Goal: Transaction & Acquisition: Purchase product/service

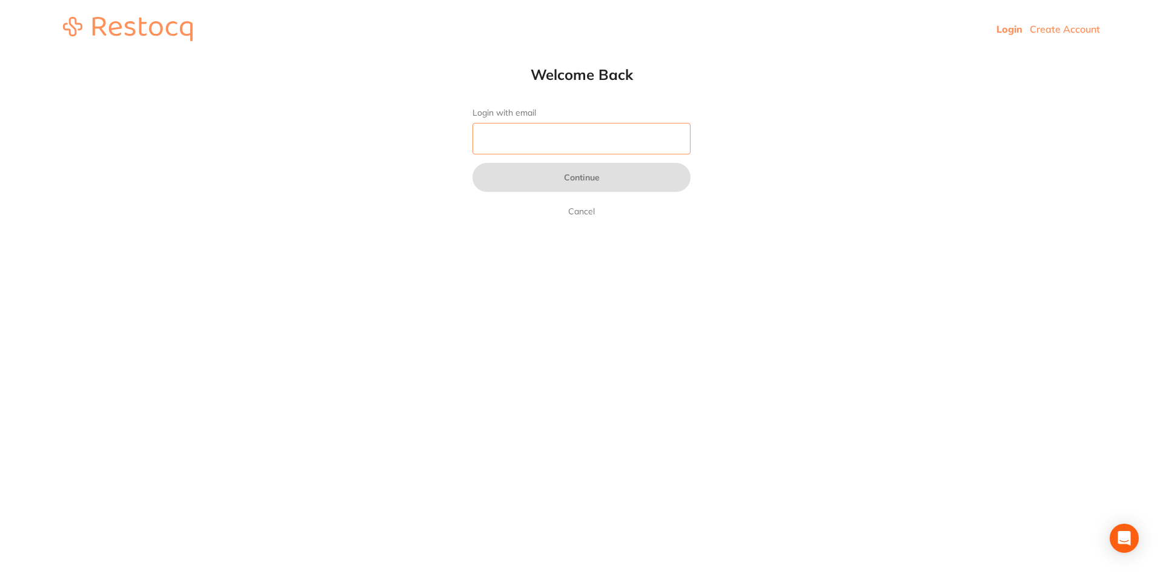
click at [521, 140] on input "Login with email" at bounding box center [581, 138] width 218 height 31
type input "v"
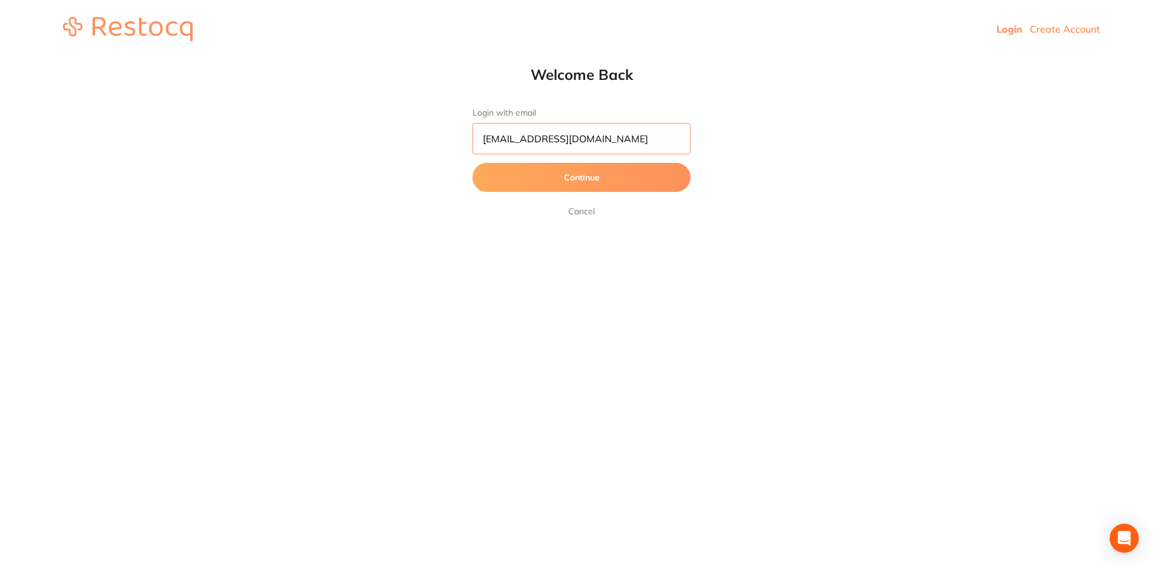
type input "[EMAIL_ADDRESS][DOMAIN_NAME]"
click at [472, 163] on button "Continue" at bounding box center [581, 177] width 218 height 29
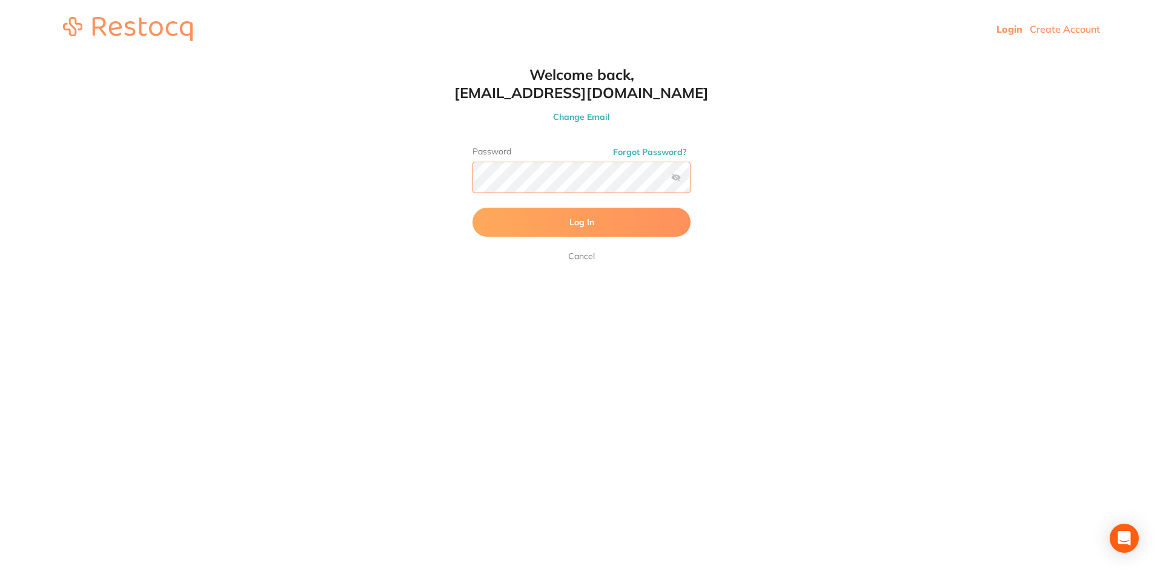
click at [472, 208] on button "Log In" at bounding box center [581, 222] width 218 height 29
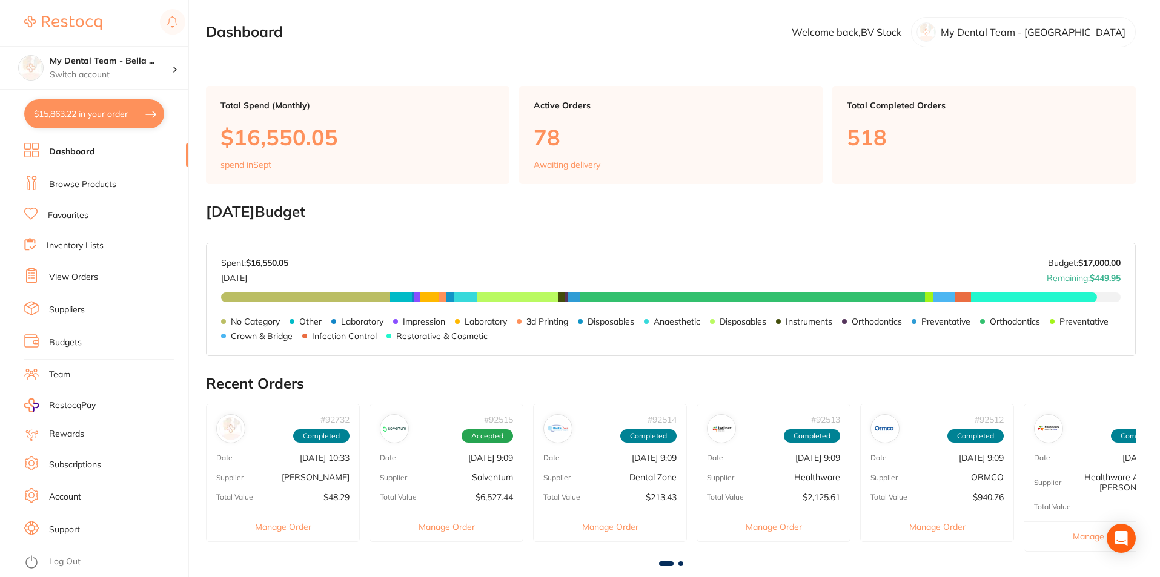
click at [99, 124] on button "$15,863.22 in your order" at bounding box center [94, 113] width 140 height 29
checkbox input "true"
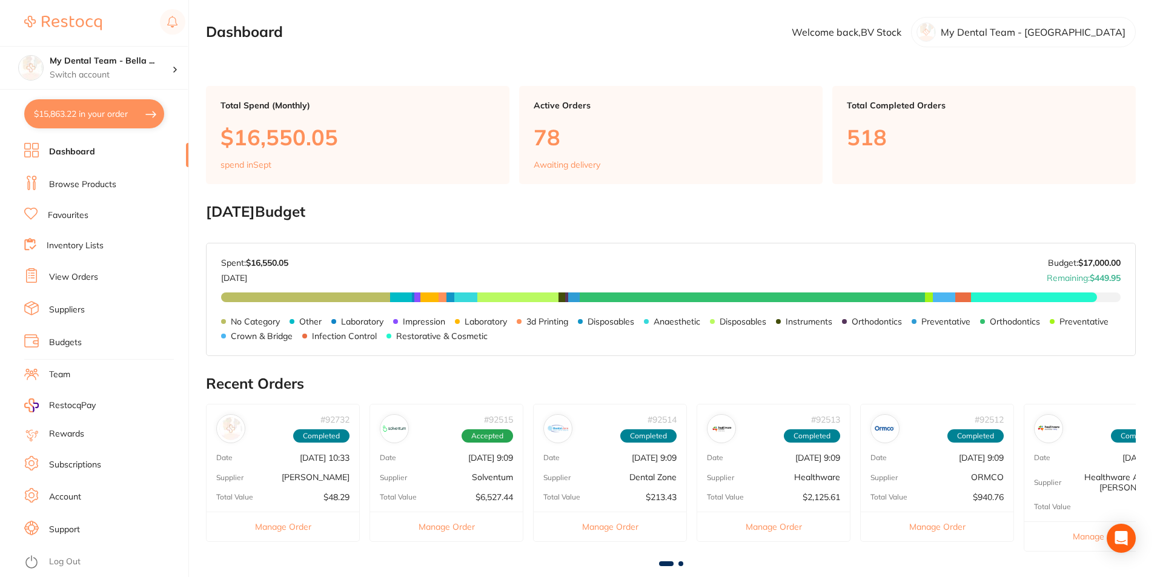
checkbox input "true"
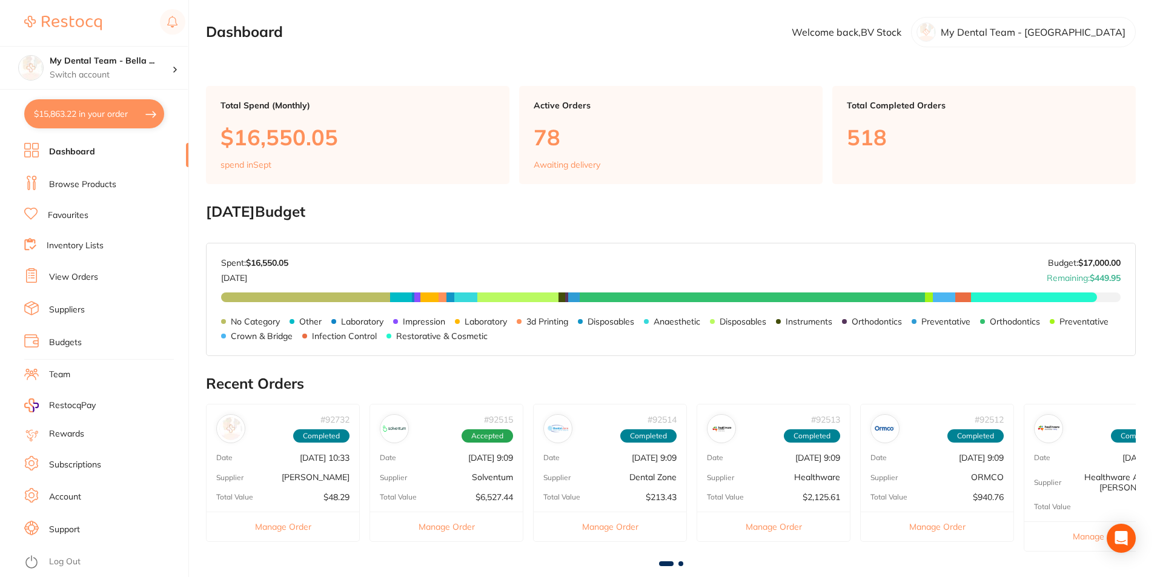
checkbox input "true"
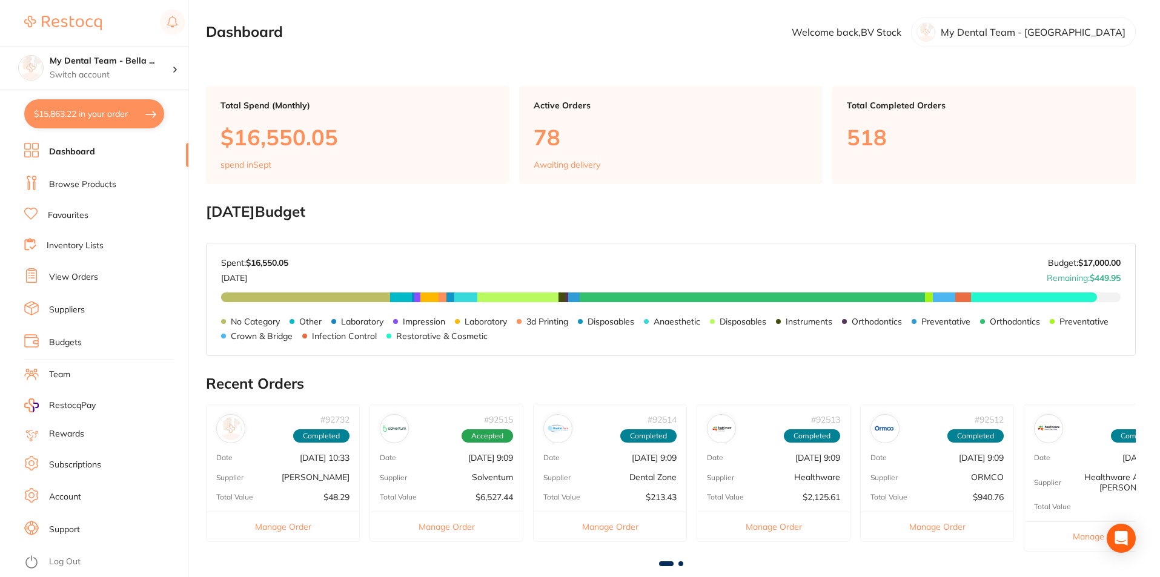
checkbox input "true"
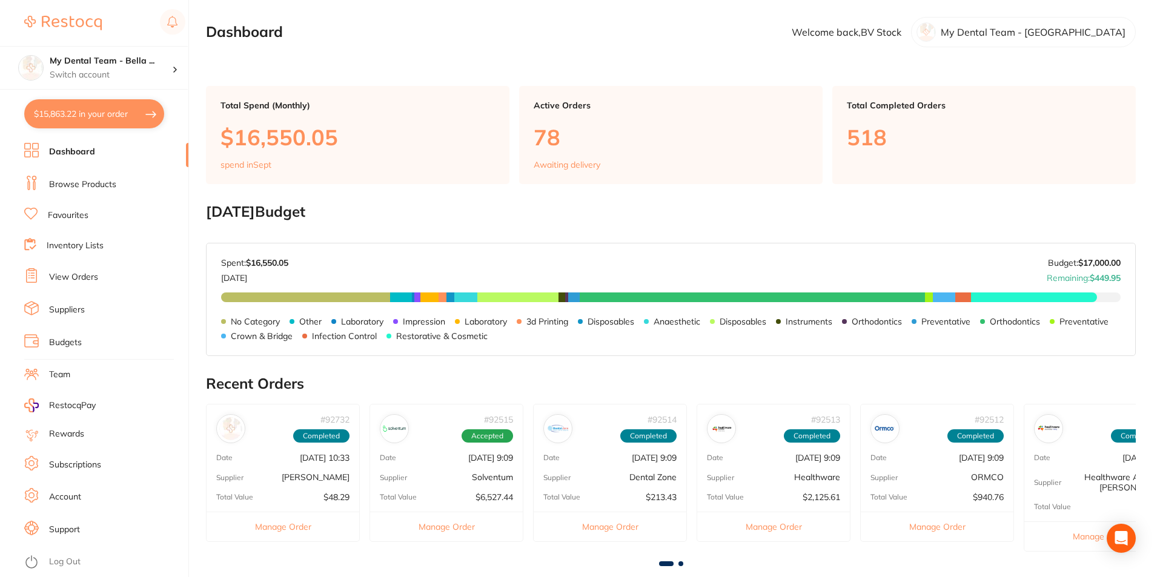
checkbox input "true"
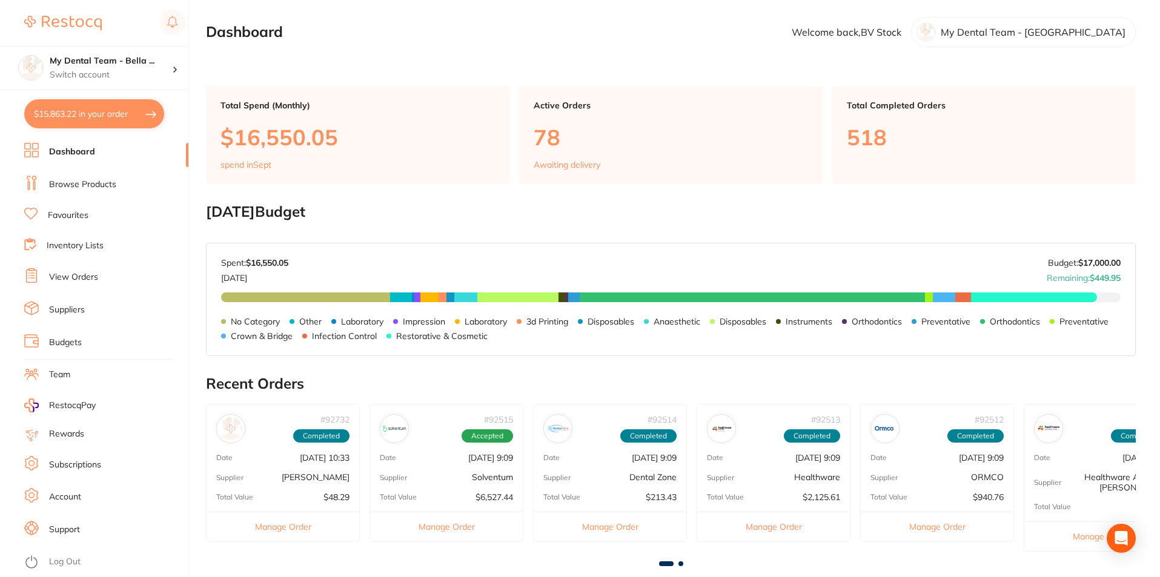
checkbox input "true"
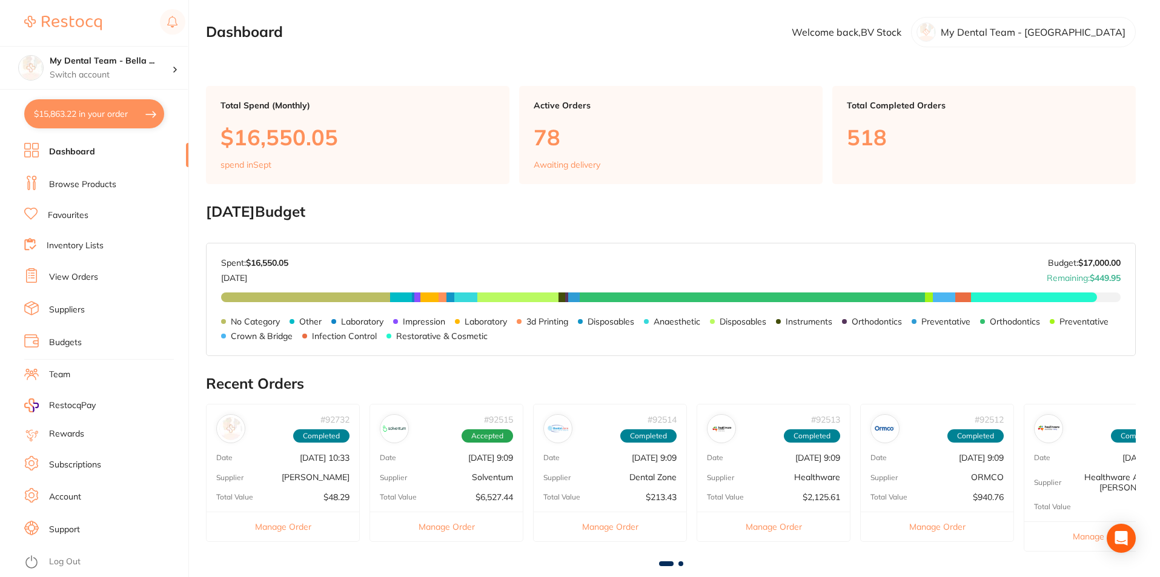
checkbox input "true"
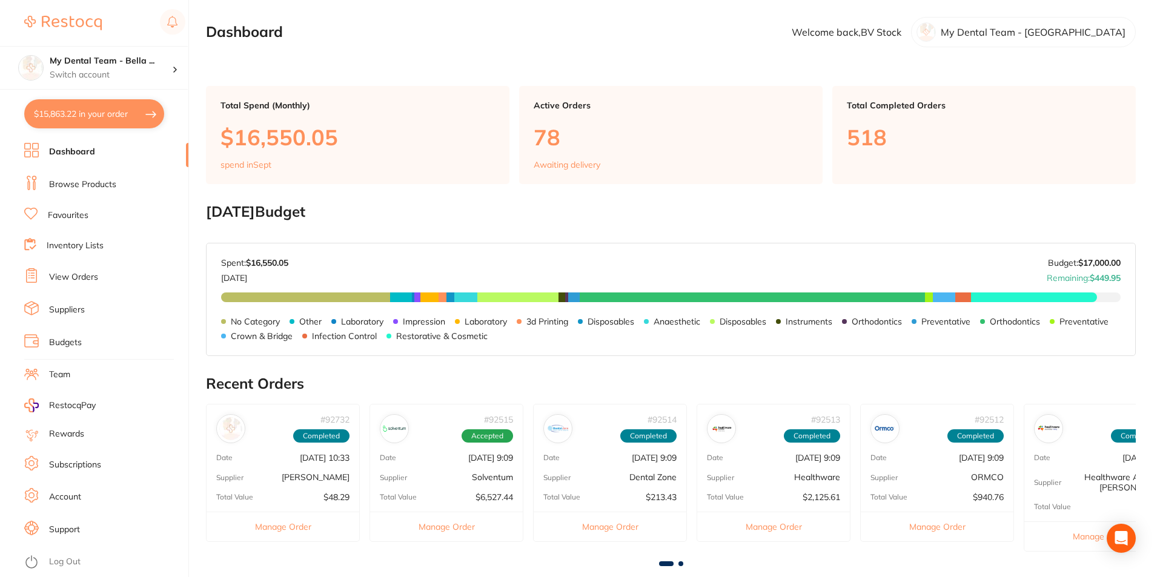
checkbox input "true"
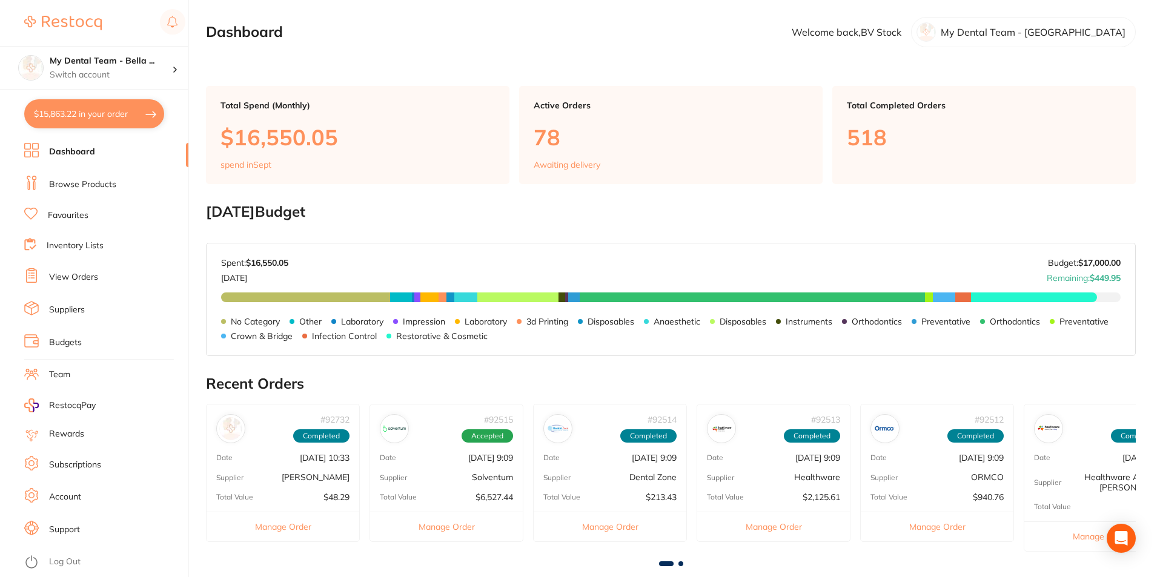
checkbox input "true"
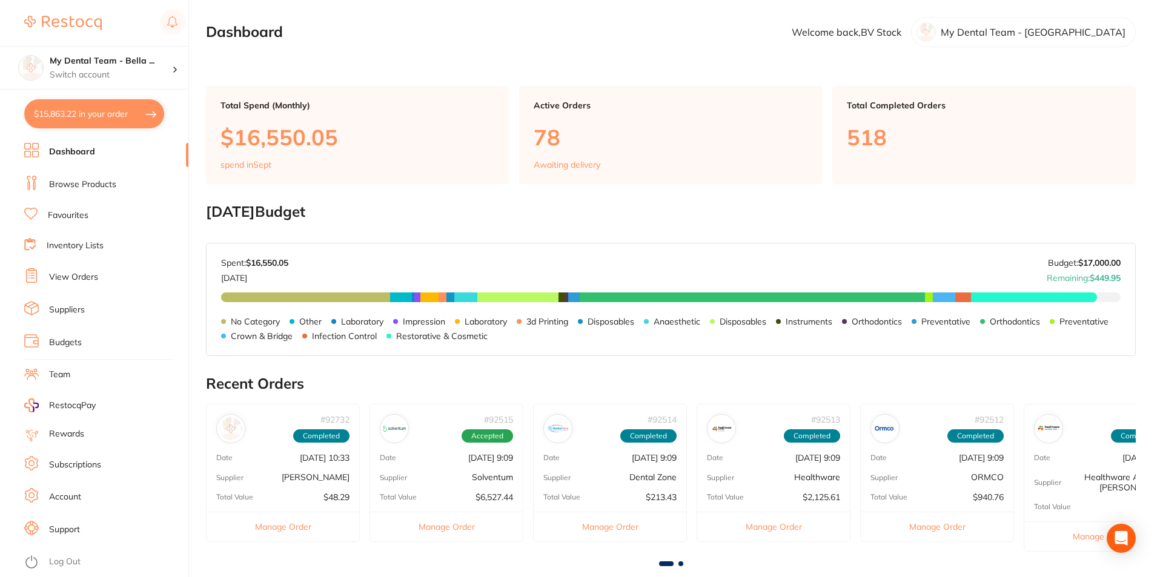
checkbox input "true"
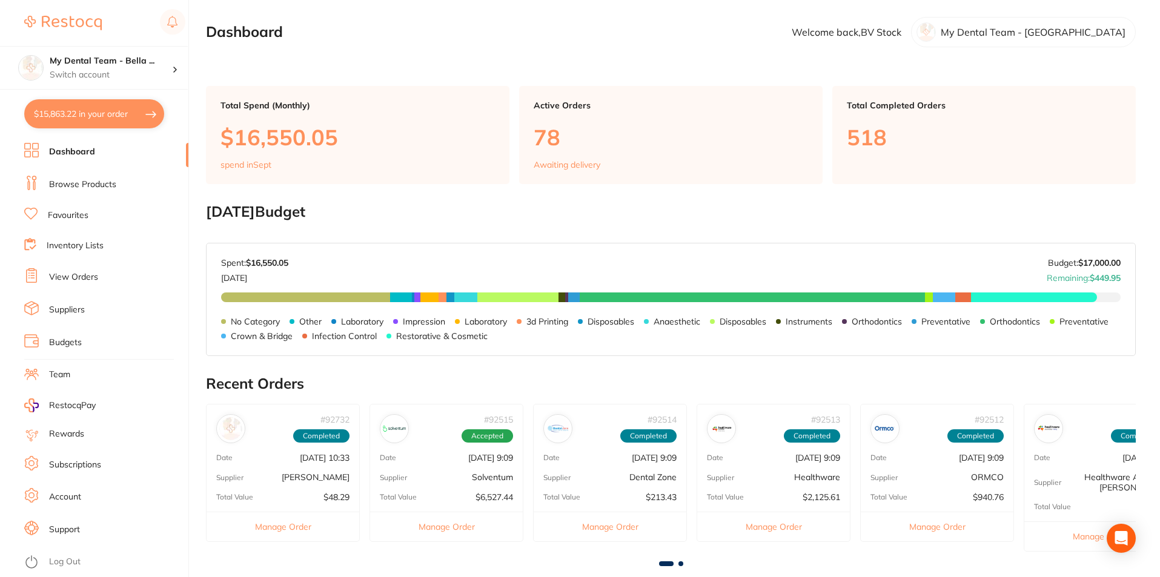
checkbox input "true"
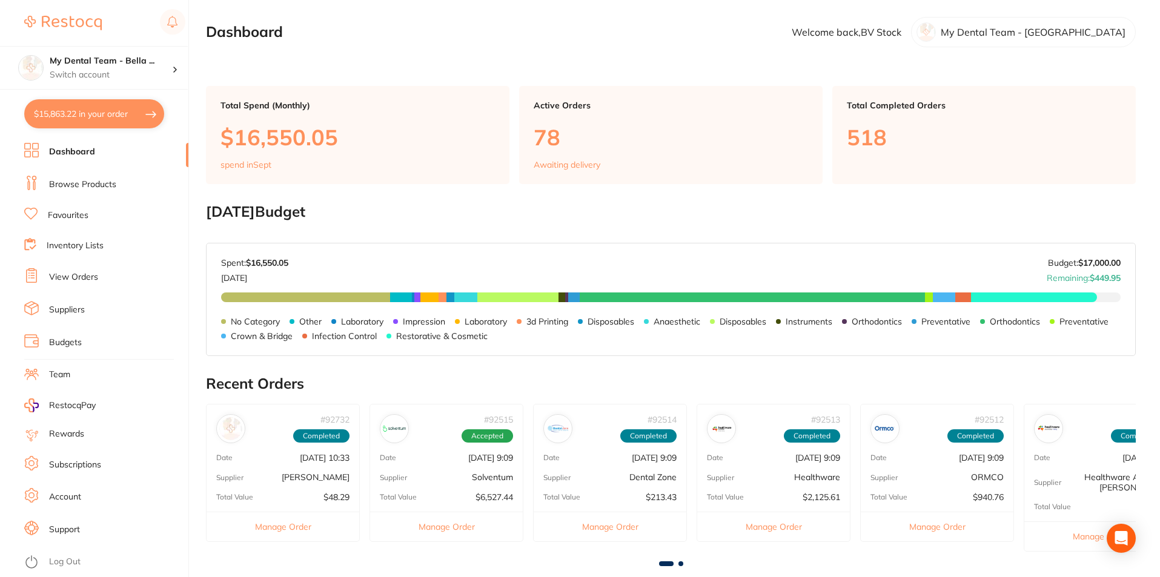
checkbox input "true"
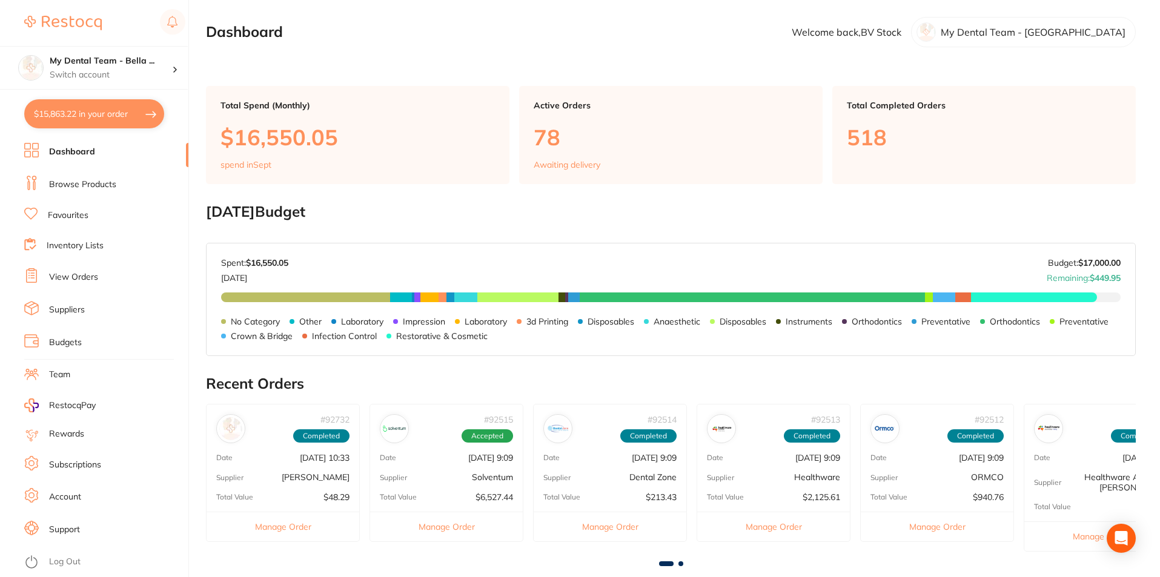
checkbox input "true"
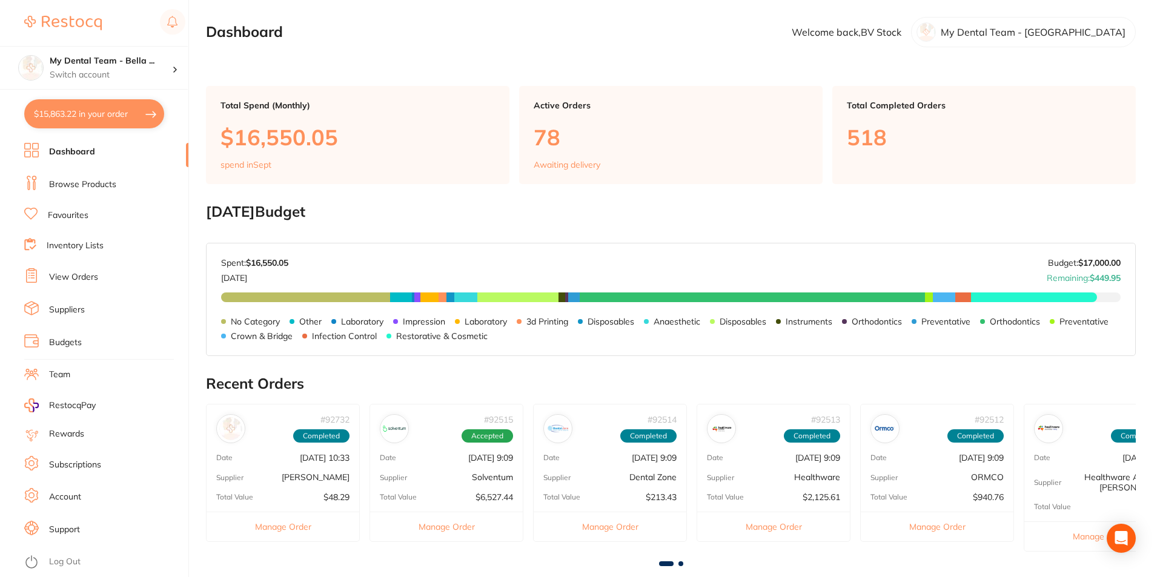
checkbox input "true"
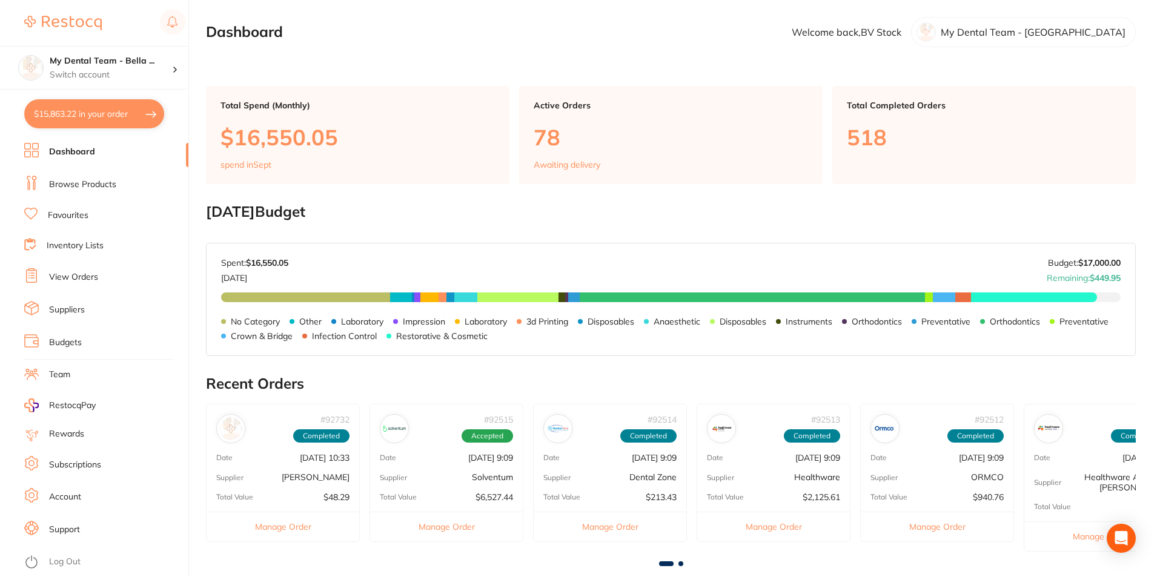
checkbox input "true"
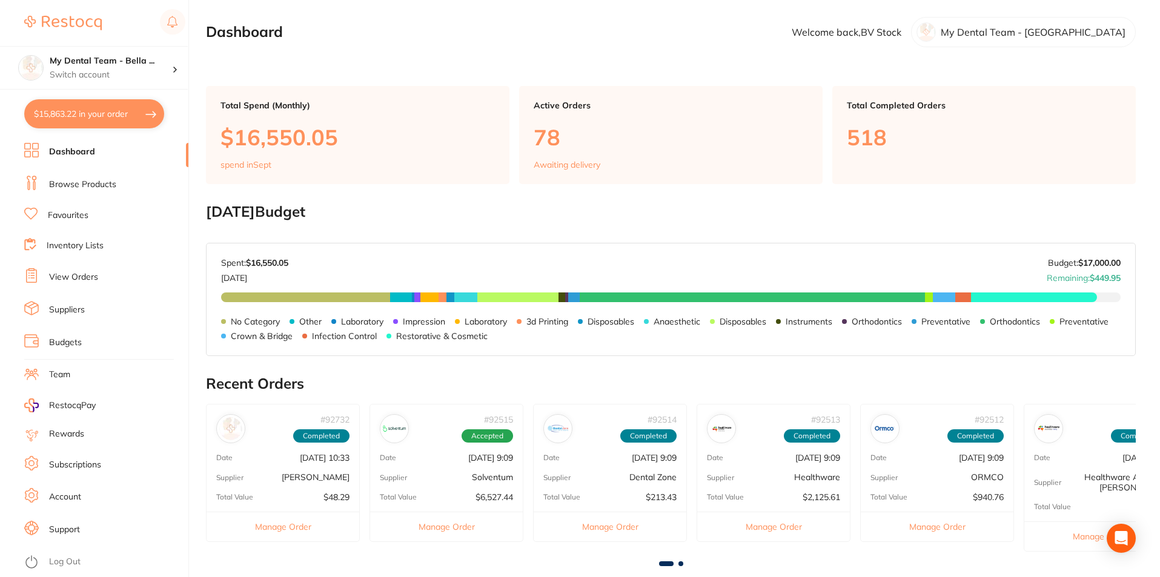
checkbox input "true"
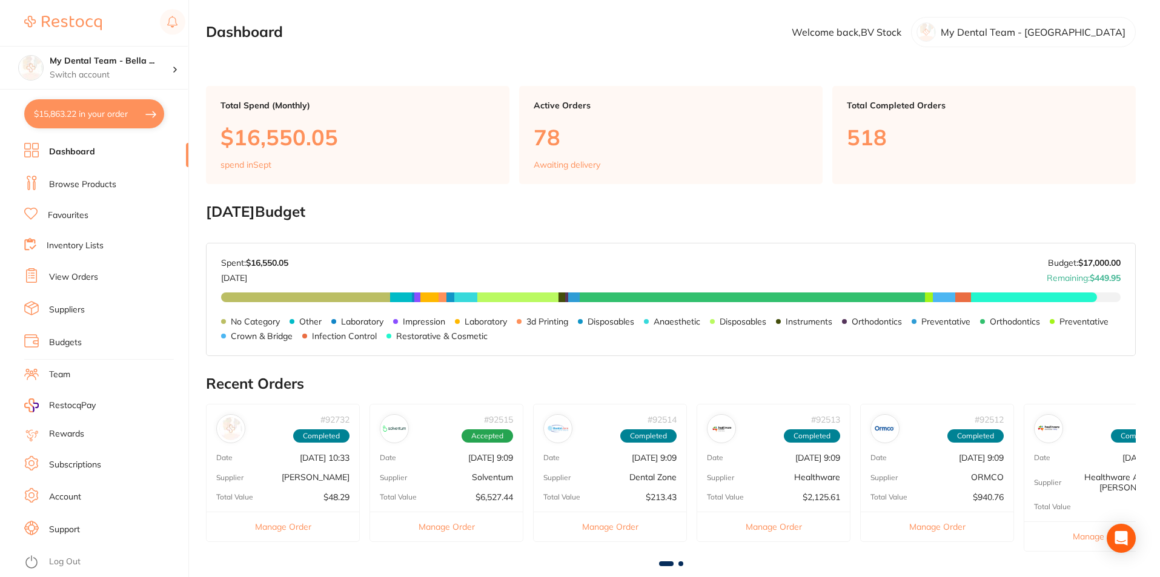
checkbox input "true"
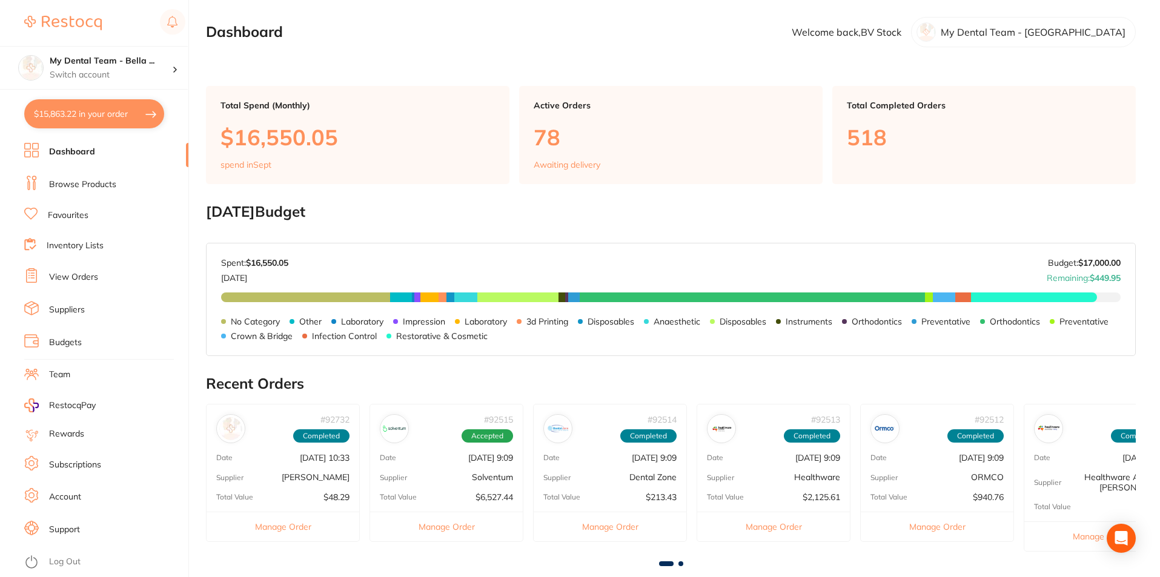
checkbox input "true"
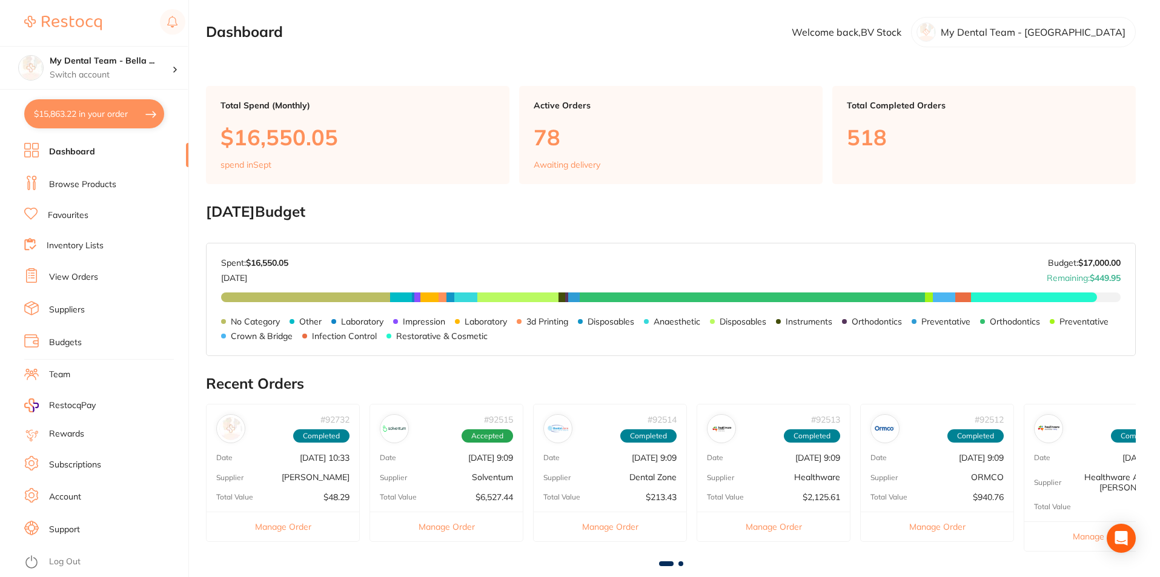
checkbox input "true"
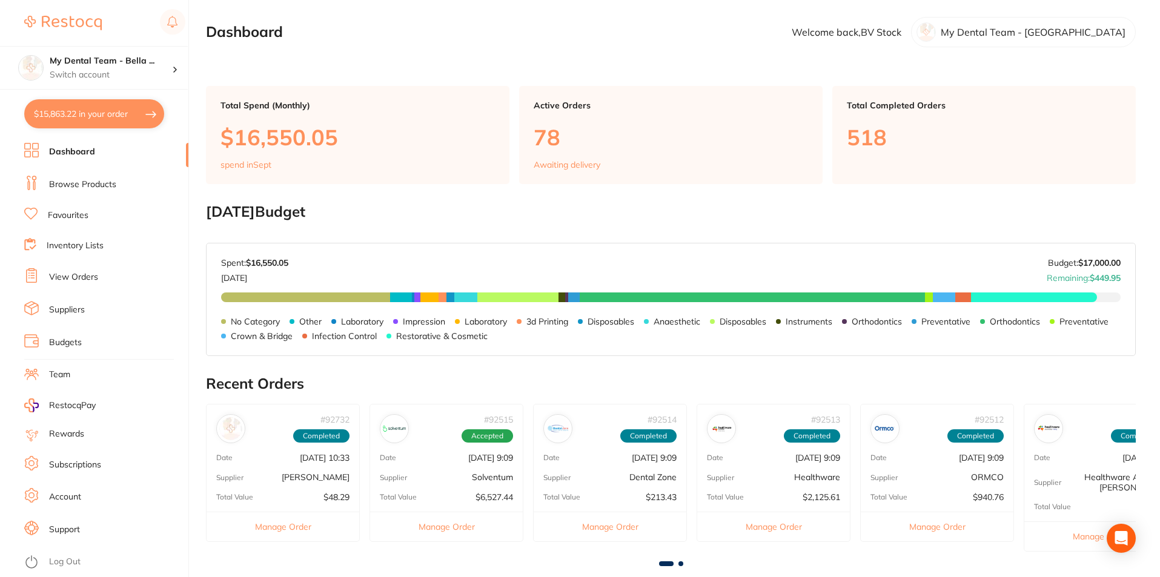
checkbox input "true"
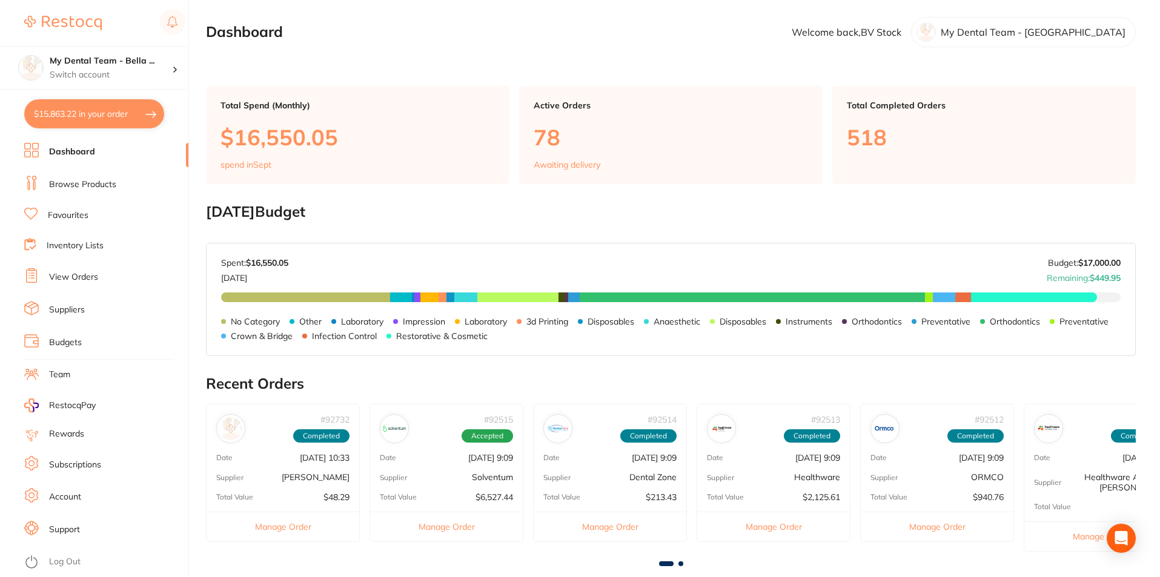
checkbox input "true"
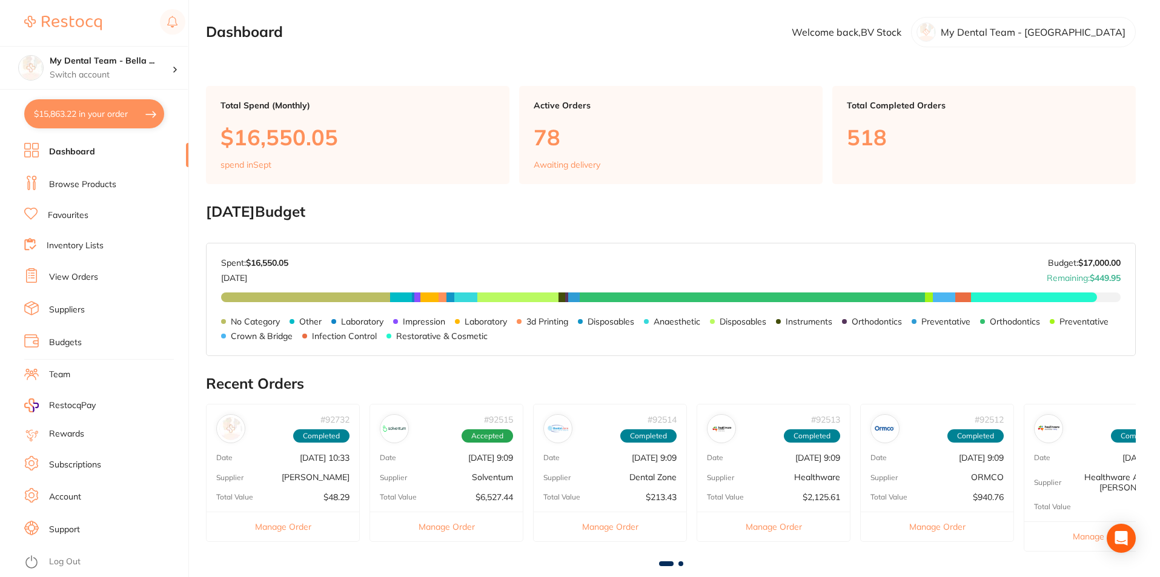
checkbox input "true"
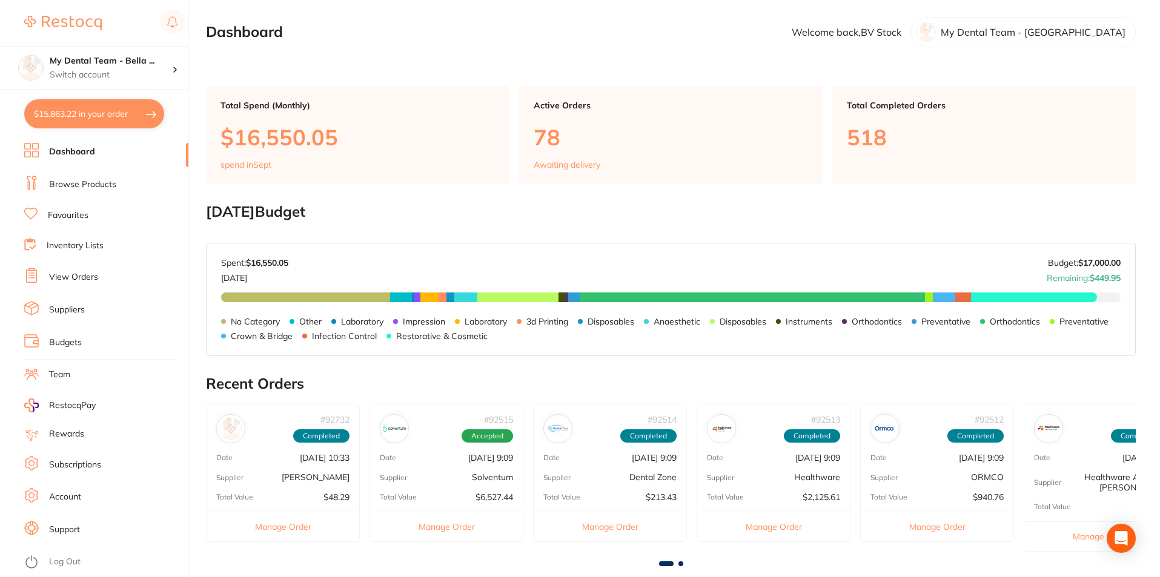
checkbox input "true"
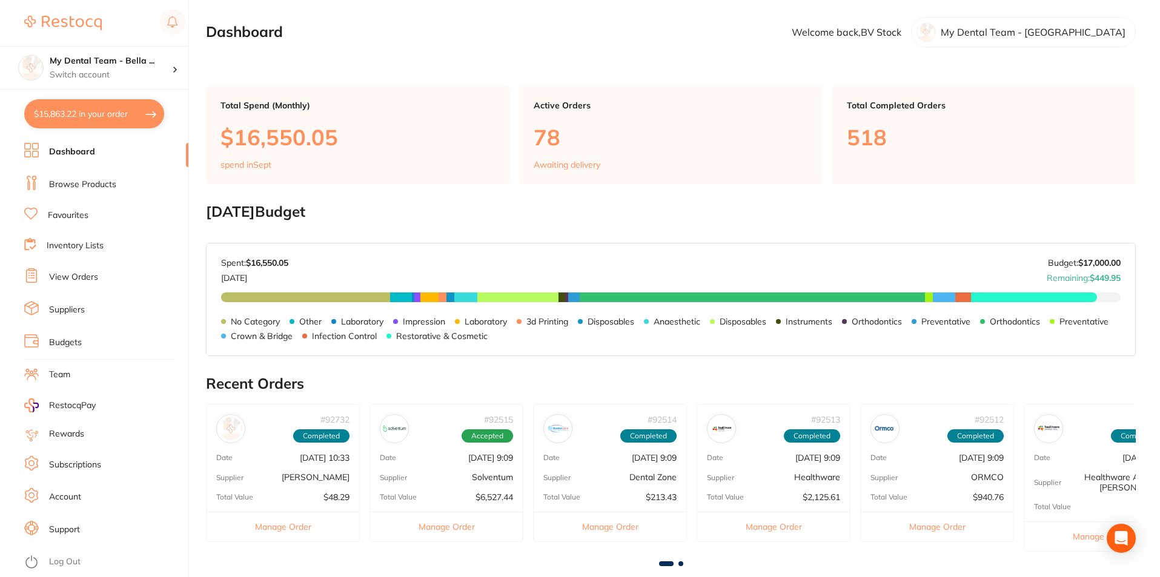
checkbox input "true"
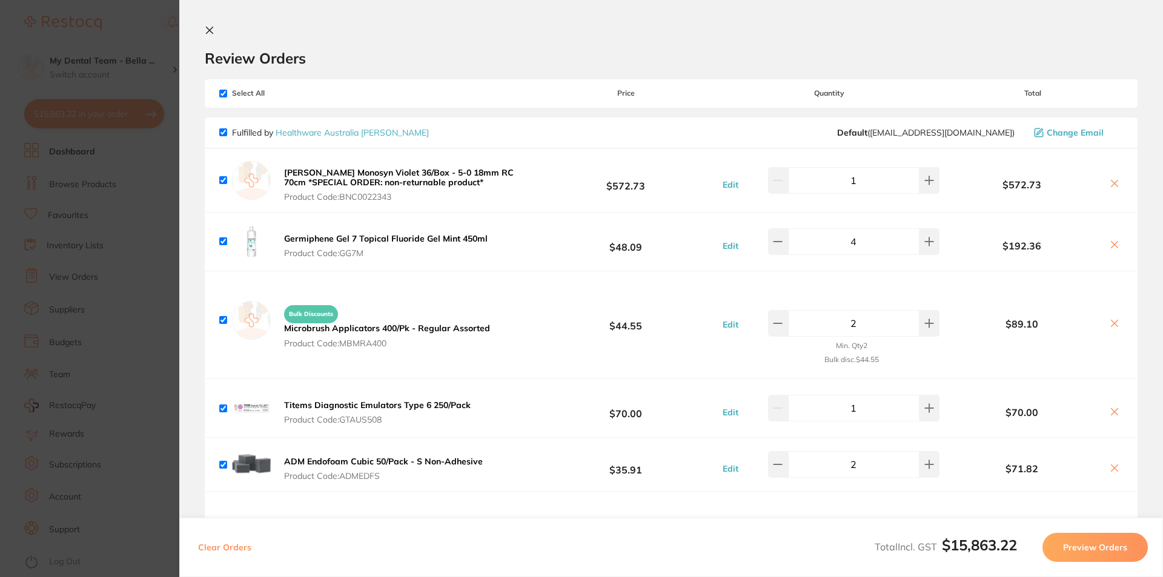
click at [736, 185] on button "Edit" at bounding box center [730, 184] width 23 height 11
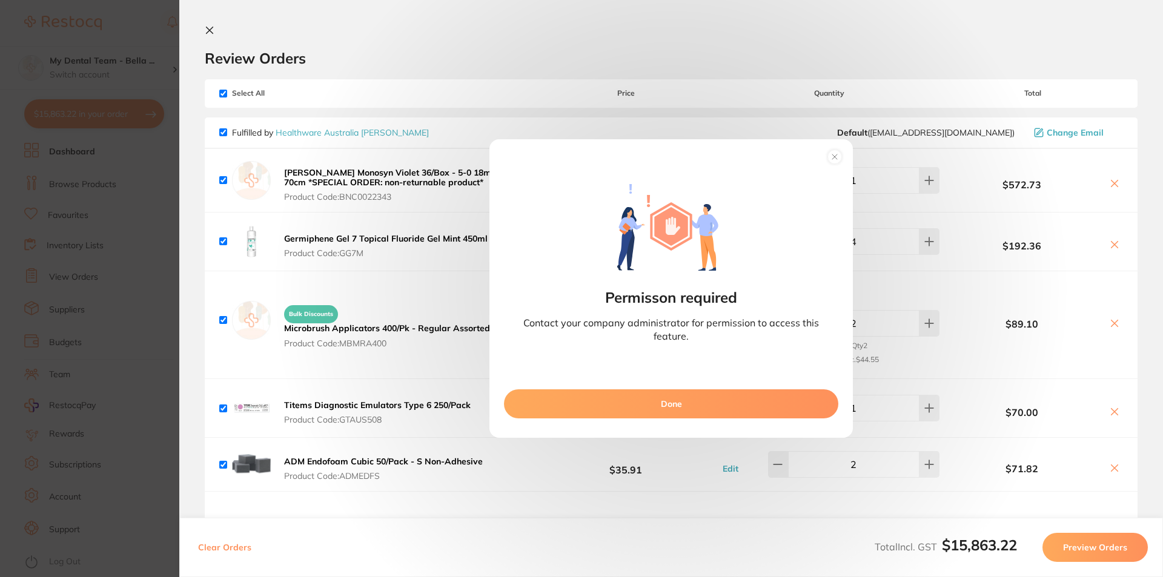
click at [832, 156] on circle at bounding box center [835, 157] width 14 height 14
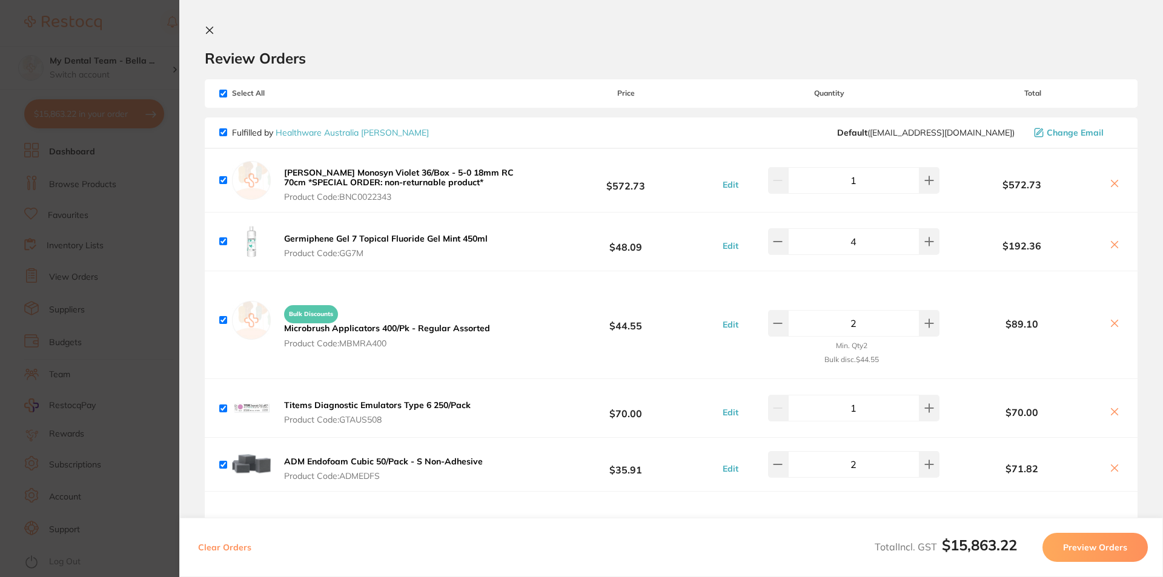
click at [1110, 181] on icon at bounding box center [1115, 184] width 10 height 10
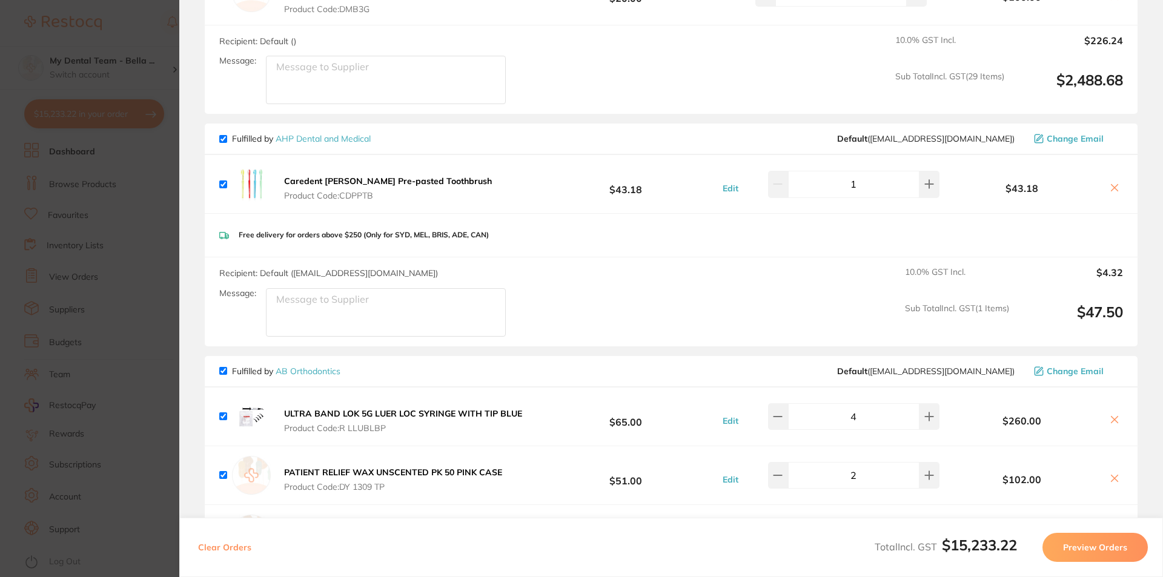
scroll to position [4725, 0]
click at [1110, 182] on icon at bounding box center [1115, 187] width 10 height 10
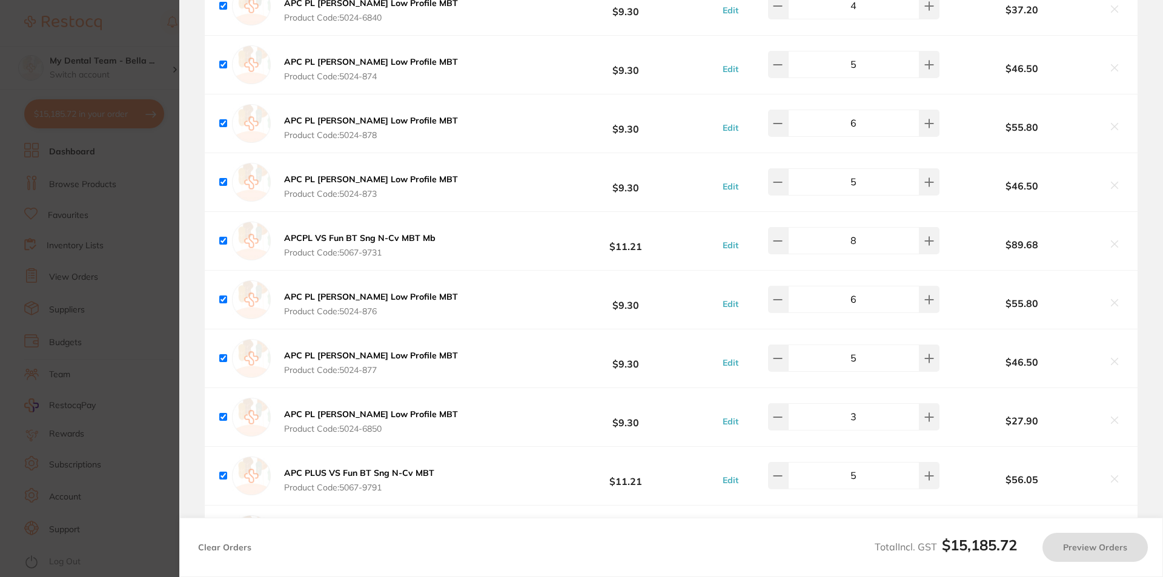
scroll to position [6360, 0]
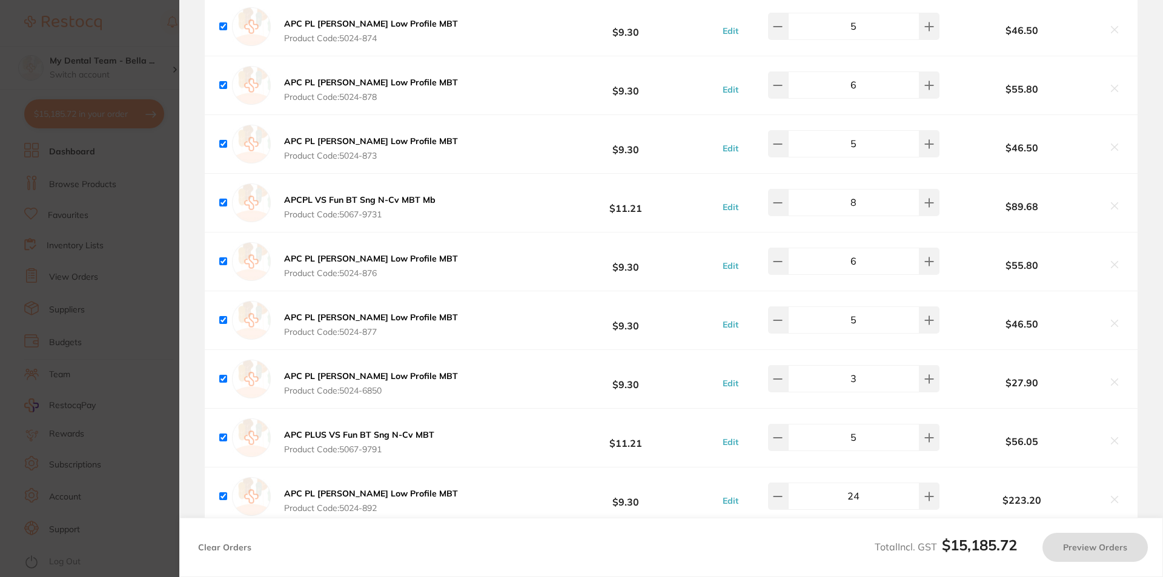
checkbox input "true"
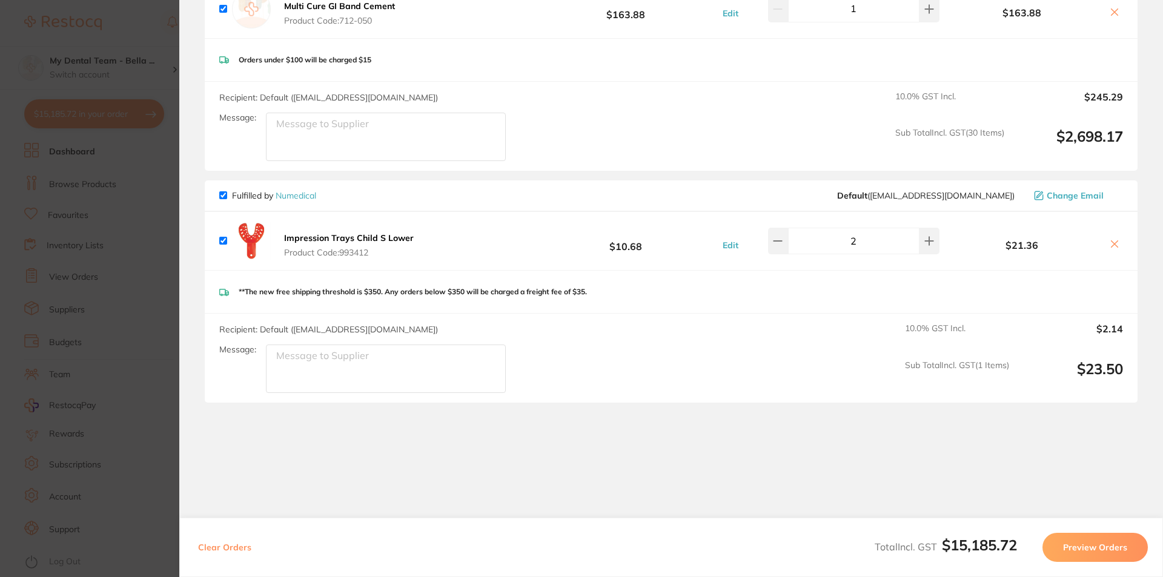
scroll to position [7336, 0]
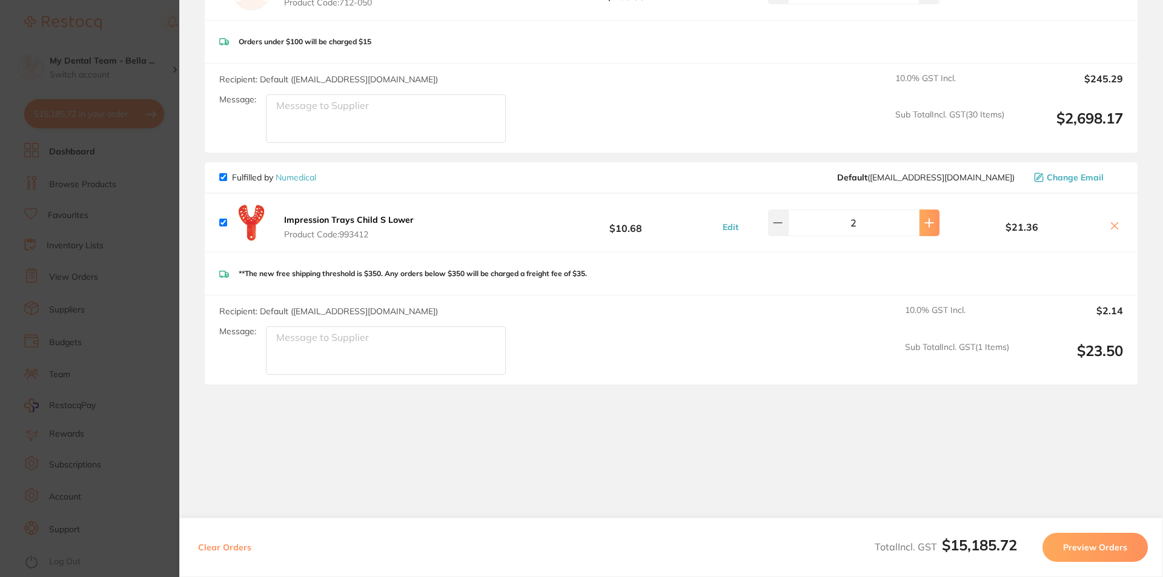
click at [926, 218] on icon at bounding box center [929, 223] width 10 height 10
click at [784, 224] on button at bounding box center [778, 223] width 20 height 27
type input "2"
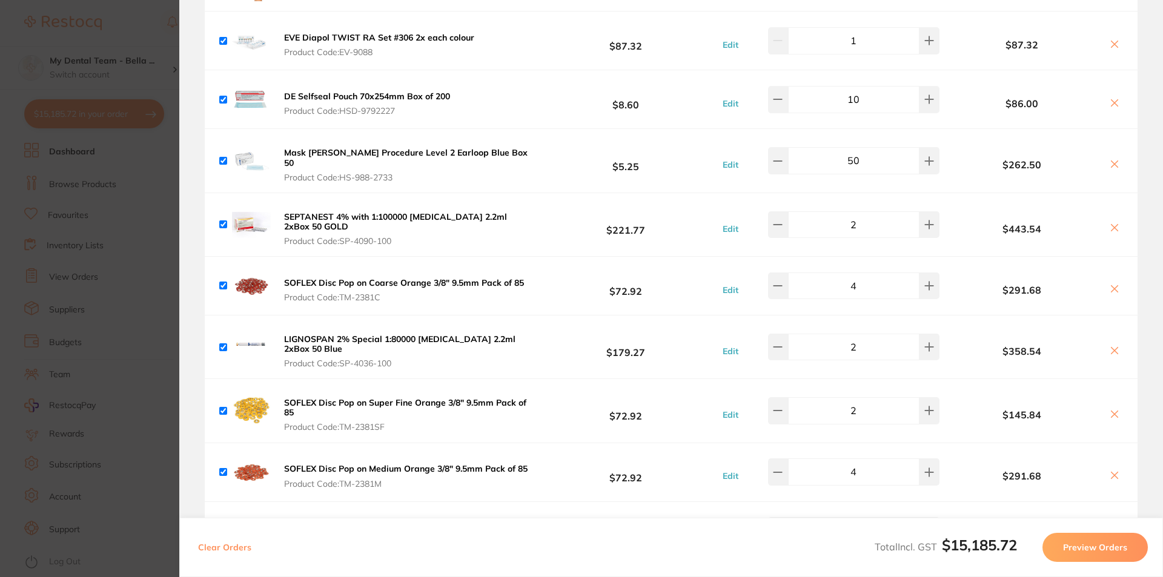
scroll to position [1097, 0]
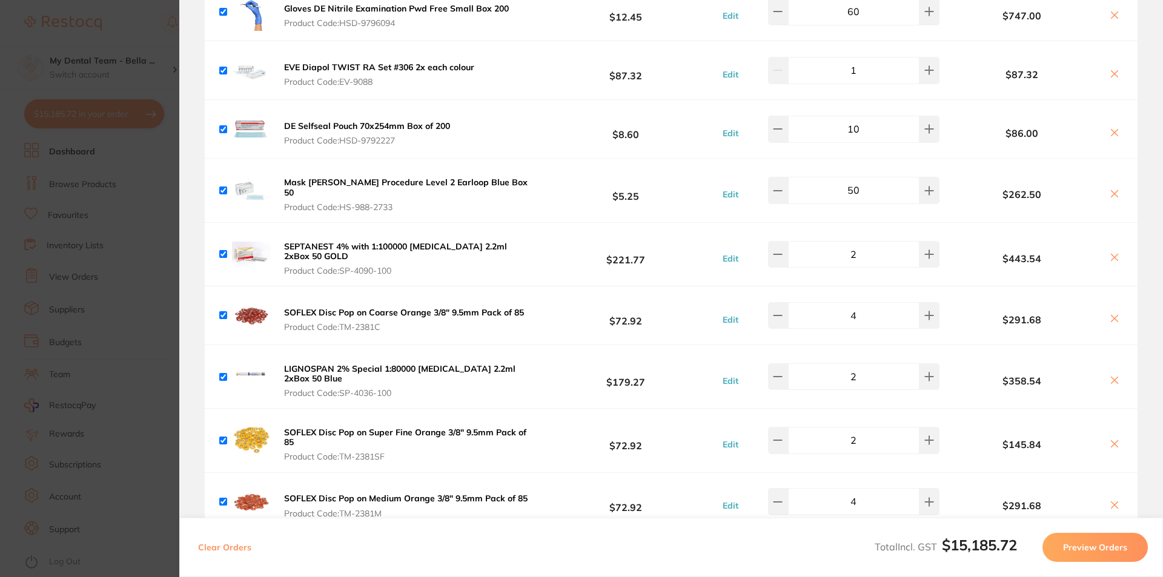
click at [126, 270] on section "Update RRP Set your pre negotiated price for this item. Item Agreed RRP (excl. …" at bounding box center [581, 288] width 1163 height 577
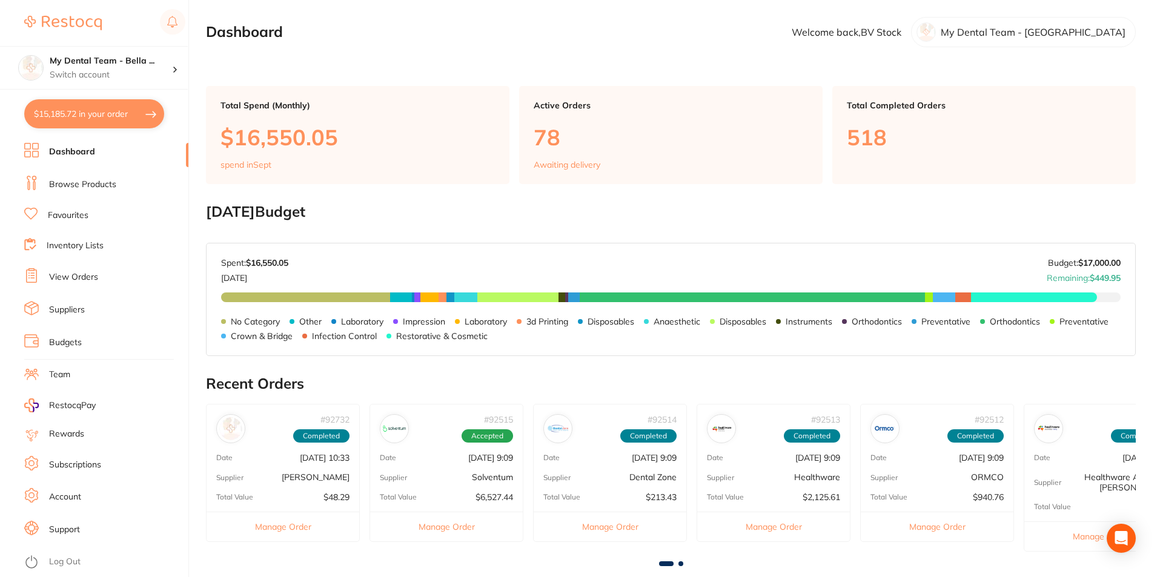
click at [114, 187] on link "Browse Products" at bounding box center [82, 185] width 67 height 12
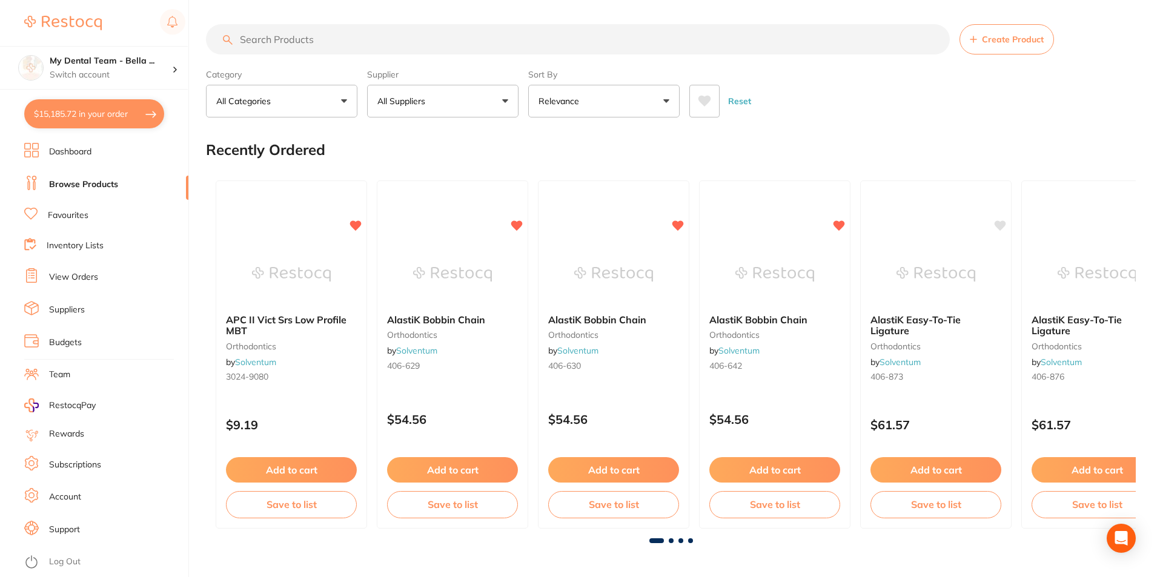
click at [268, 40] on input "search" at bounding box center [578, 39] width 744 height 30
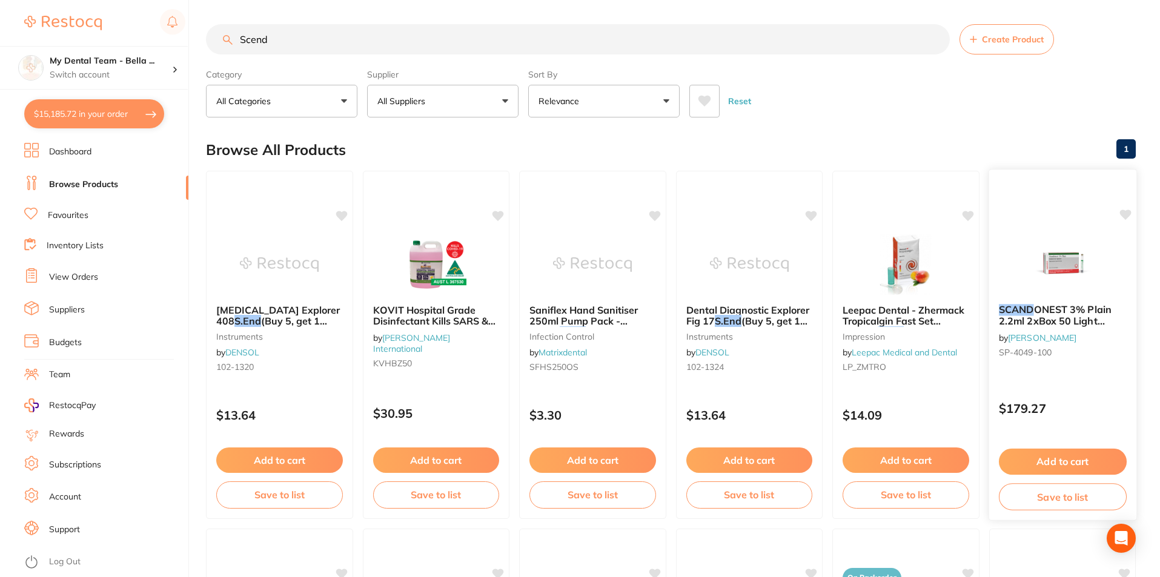
type input "Scend"
click at [1065, 322] on span "ONEST 3% Plain 2.2ml 2xBox 50 Light Green label" at bounding box center [1054, 320] width 113 height 35
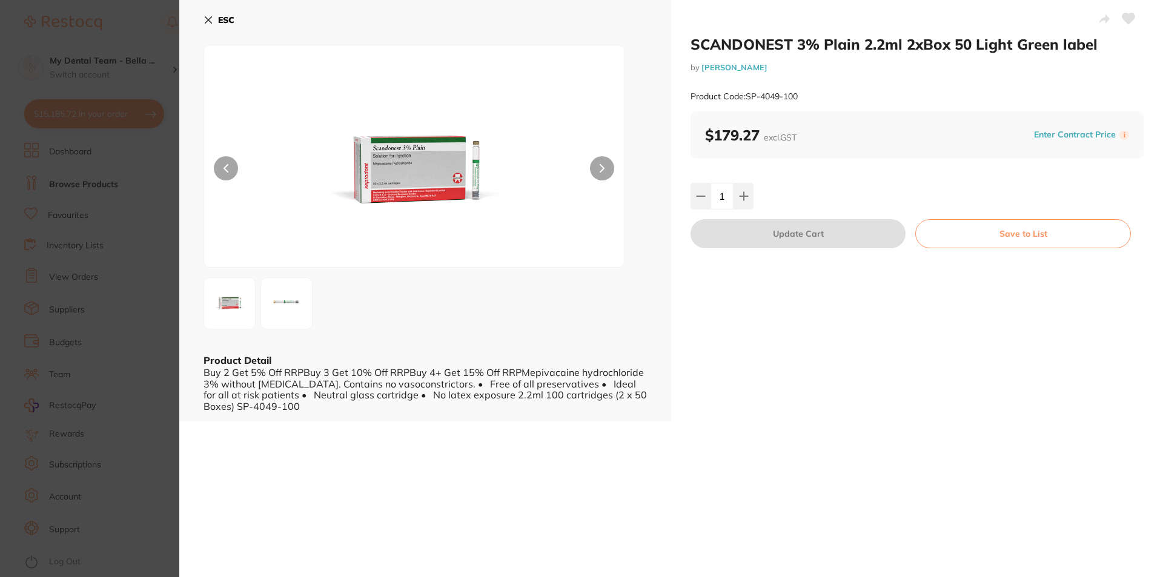
click at [206, 21] on icon at bounding box center [209, 20] width 10 height 10
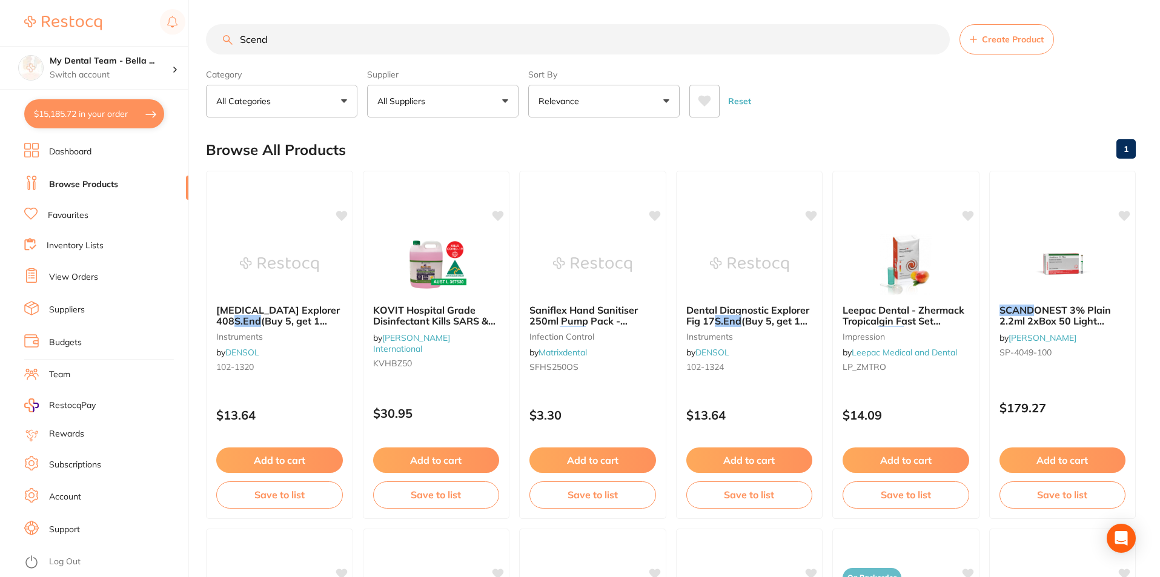
click at [85, 124] on button "$15,185.72 in your order" at bounding box center [94, 113] width 140 height 29
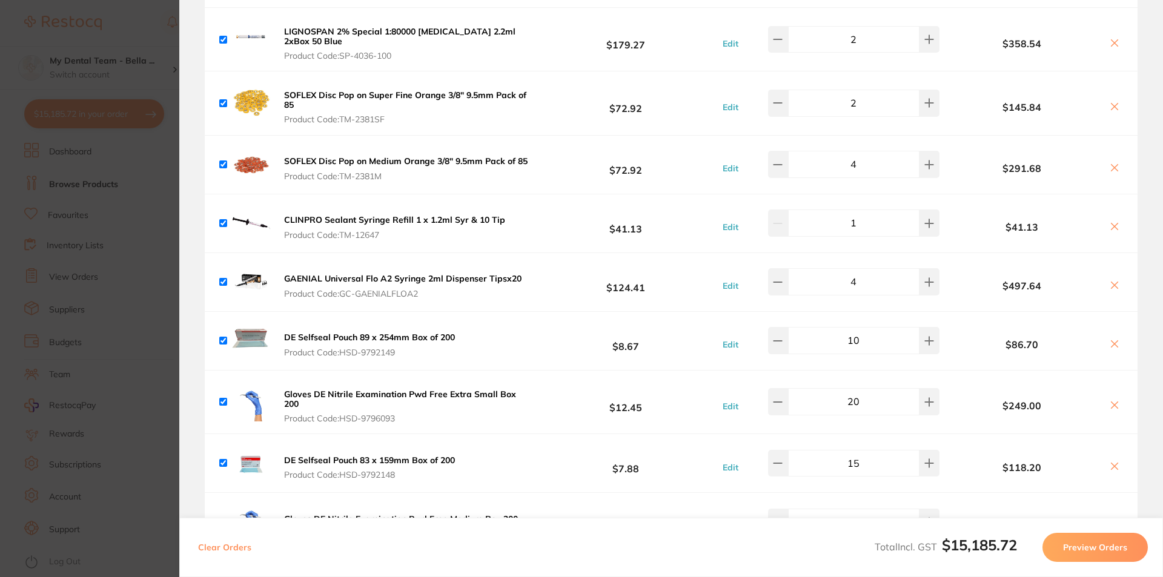
scroll to position [1521, 0]
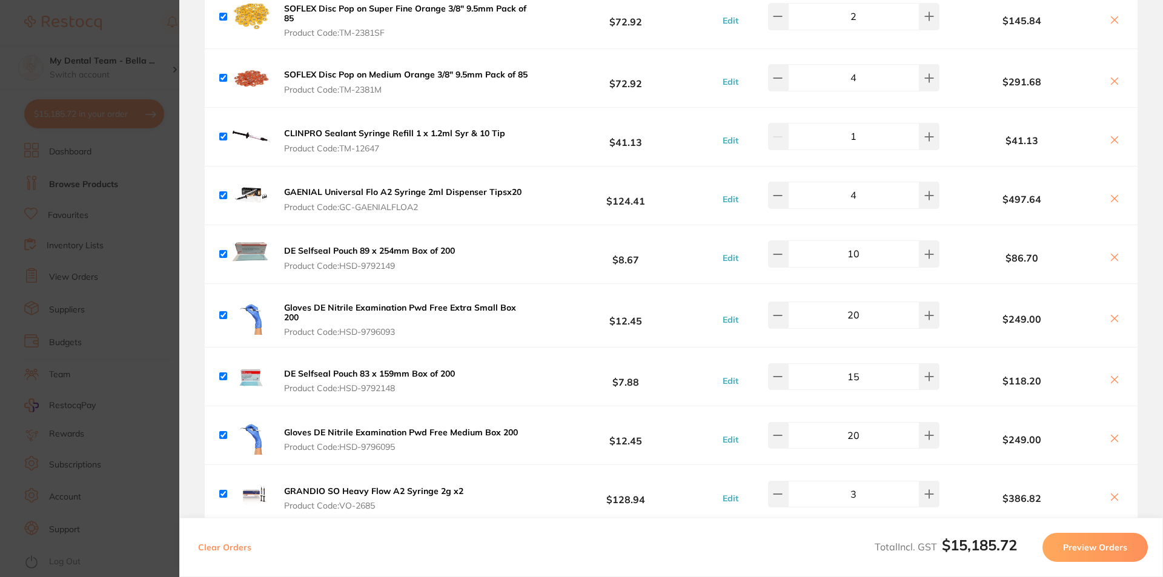
click at [883, 310] on input "20" at bounding box center [853, 315] width 131 height 27
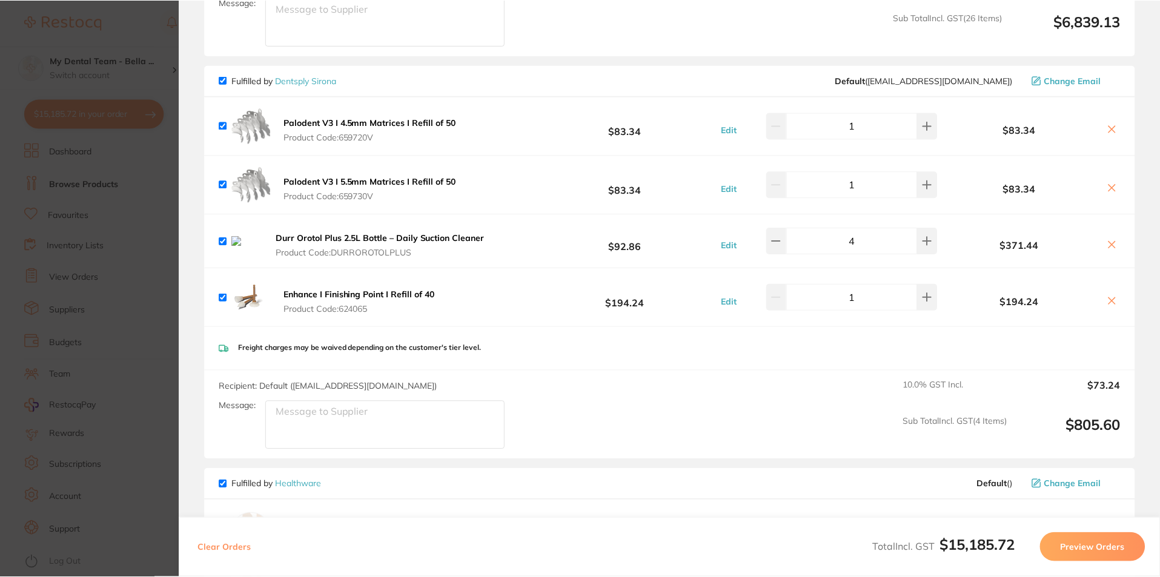
scroll to position [2429, 0]
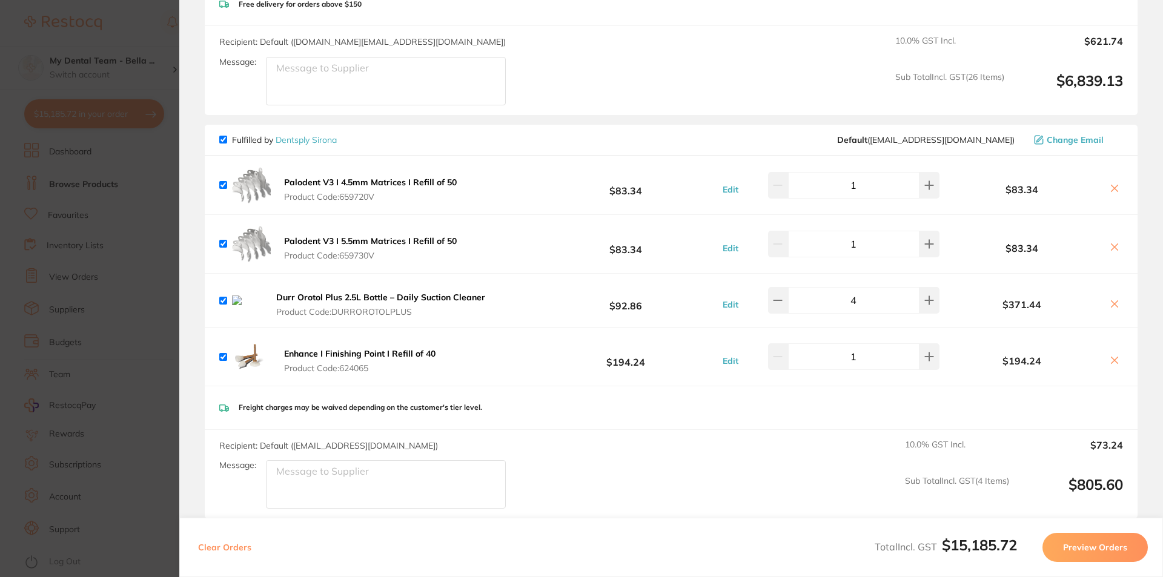
type input "40"
click at [144, 242] on section "Update RRP Set your pre negotiated price for this item. Item Agreed RRP (excl. …" at bounding box center [581, 288] width 1163 height 577
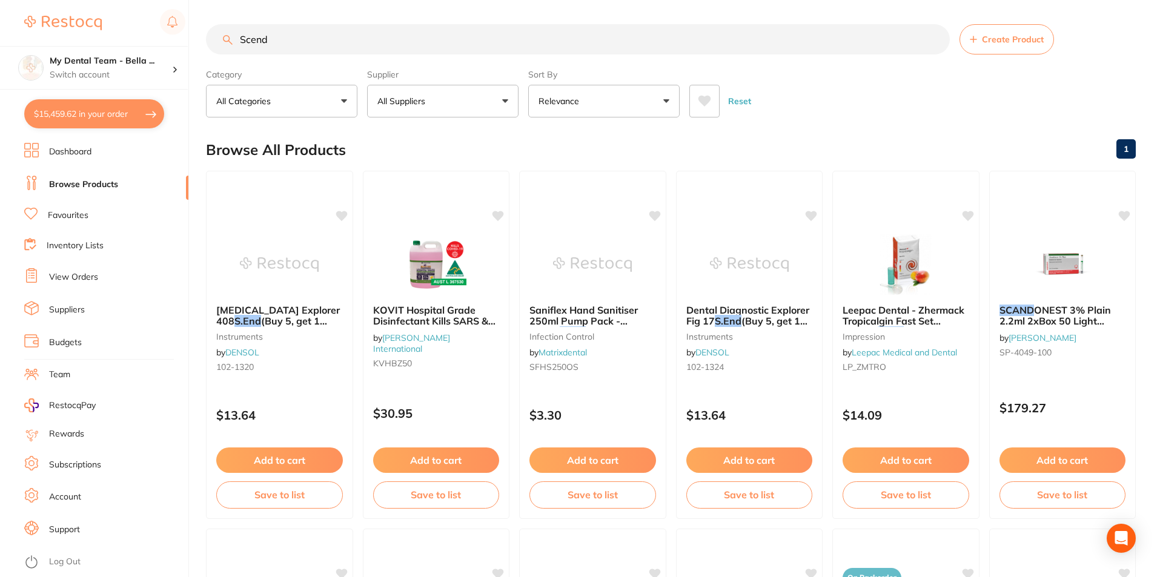
click at [388, 26] on input "Scend" at bounding box center [578, 39] width 744 height 30
type input "S"
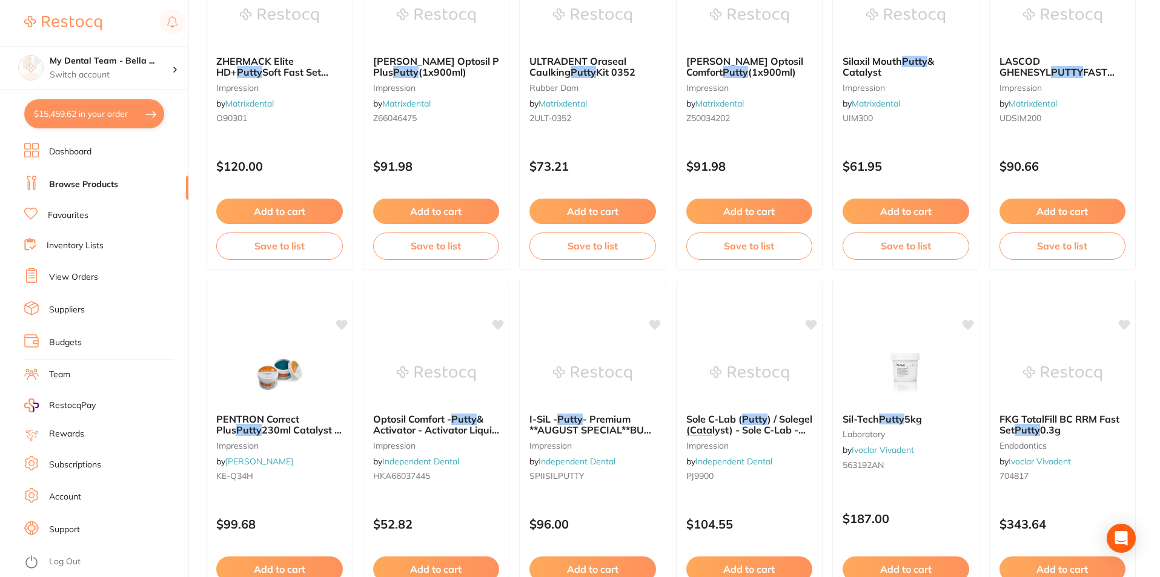
scroll to position [1393, 0]
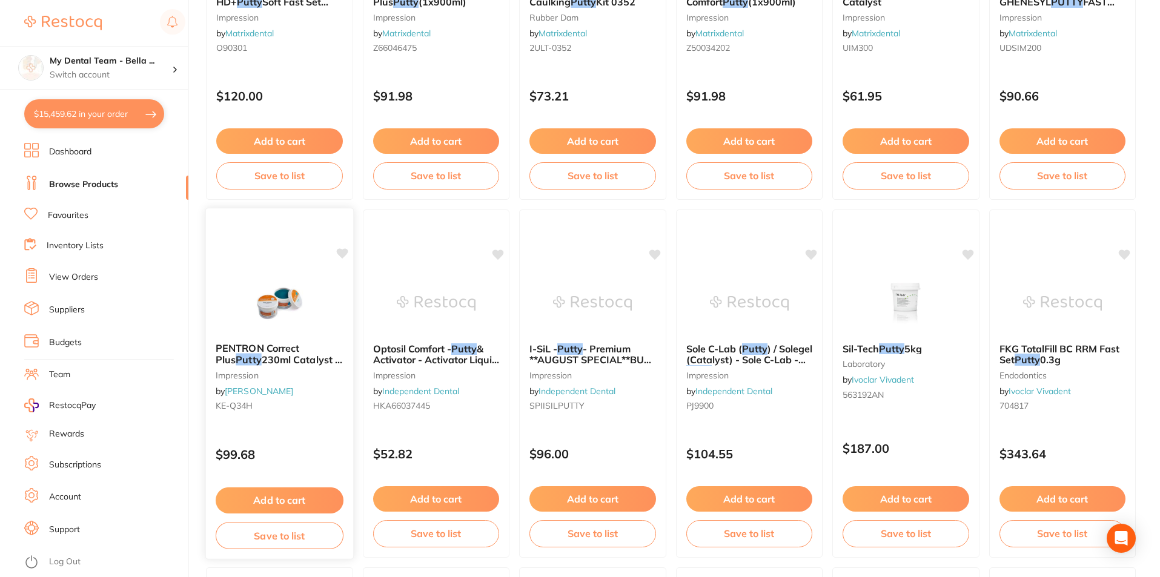
type input "putty"
click at [317, 491] on button "Add to cart" at bounding box center [280, 501] width 128 height 26
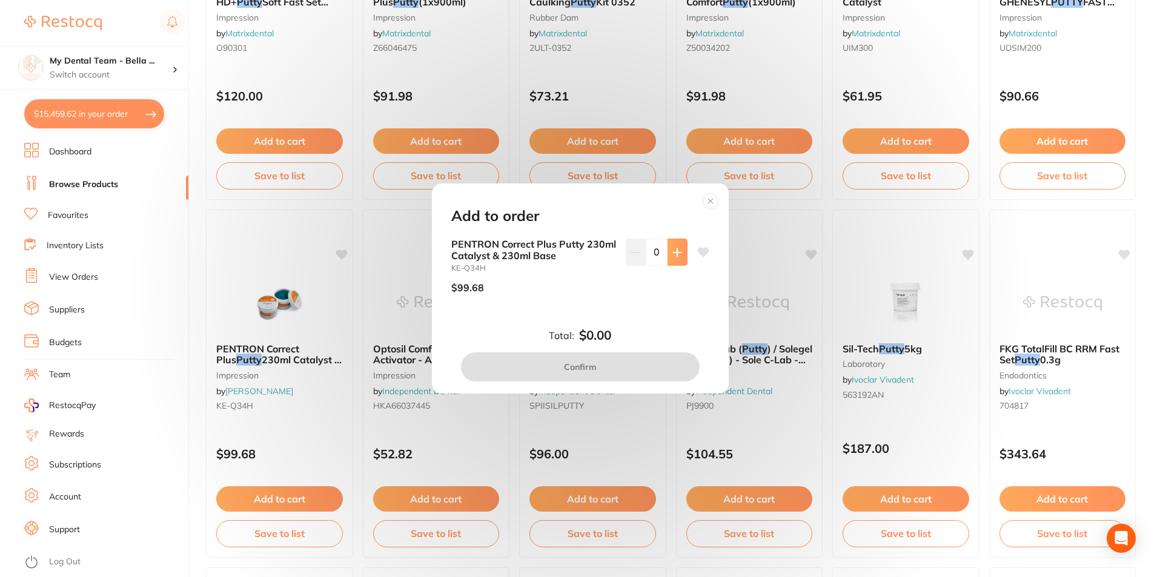
click at [671, 263] on button at bounding box center [677, 252] width 20 height 27
type input "1"
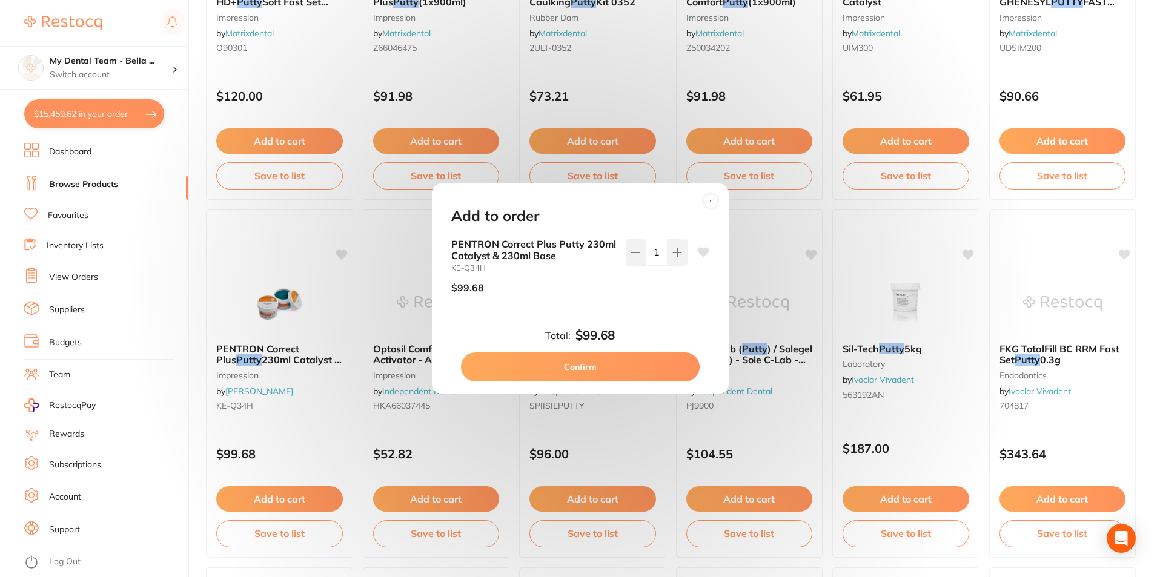
click at [626, 365] on button "Confirm" at bounding box center [580, 367] width 239 height 29
checkbox input "false"
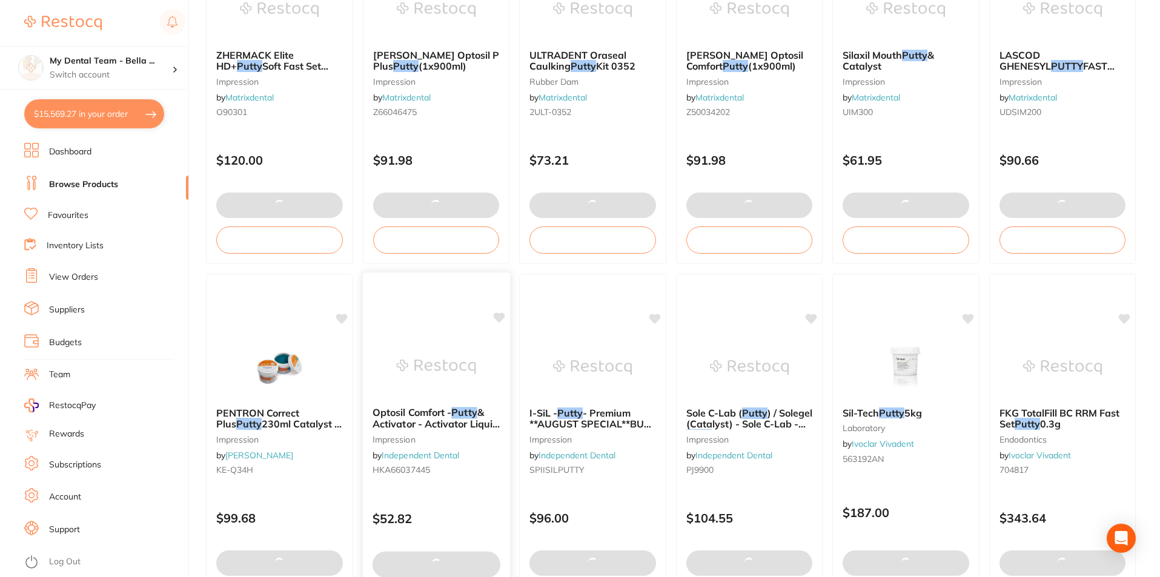
scroll to position [969, 0]
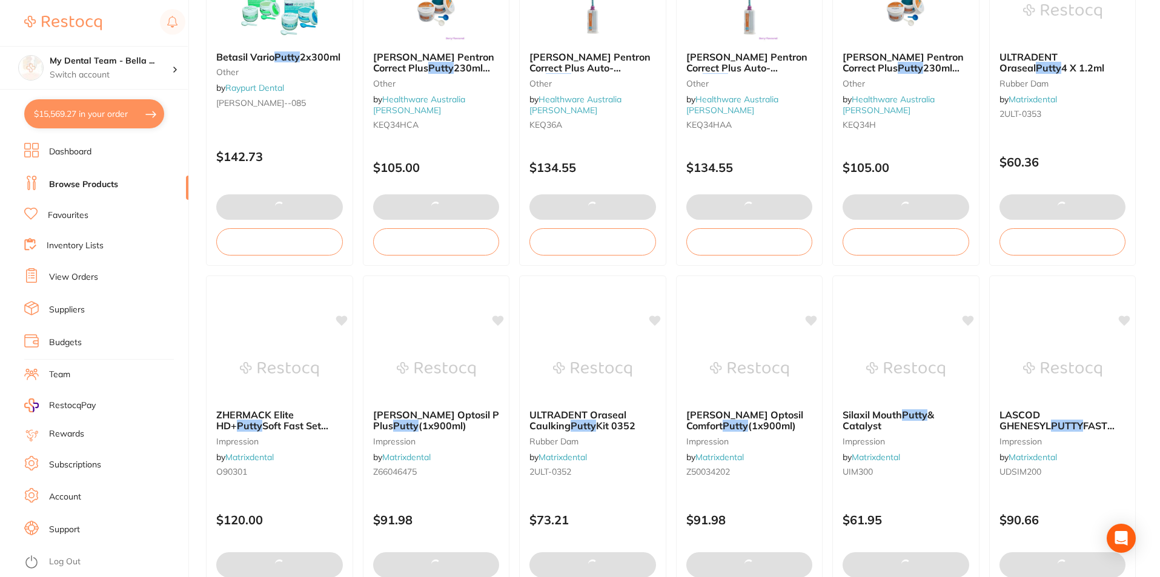
click at [61, 119] on button "$15,569.27 in your order" at bounding box center [94, 113] width 140 height 29
checkbox input "true"
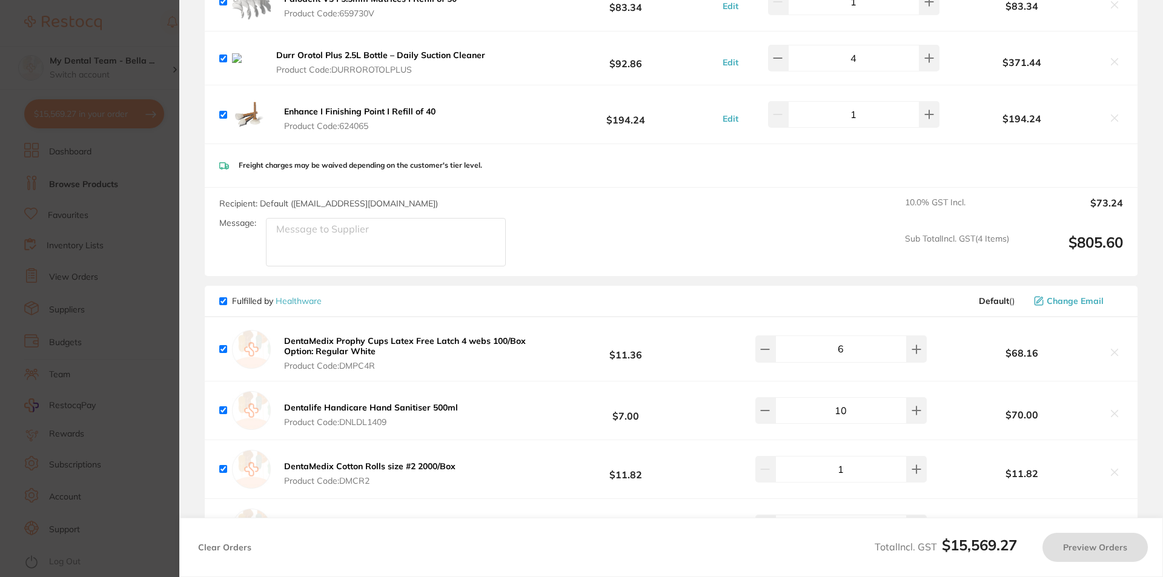
checkbox input "true"
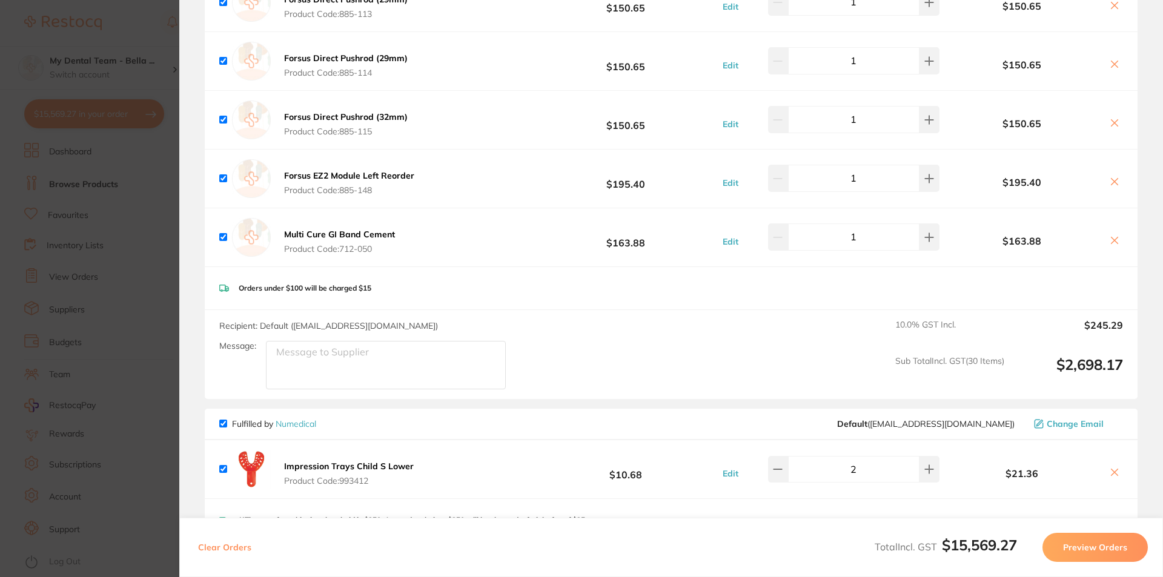
scroll to position [7147, 0]
click at [135, 343] on section "Update RRP Set your pre negotiated price for this item. Item Agreed RRP (excl. …" at bounding box center [581, 288] width 1163 height 577
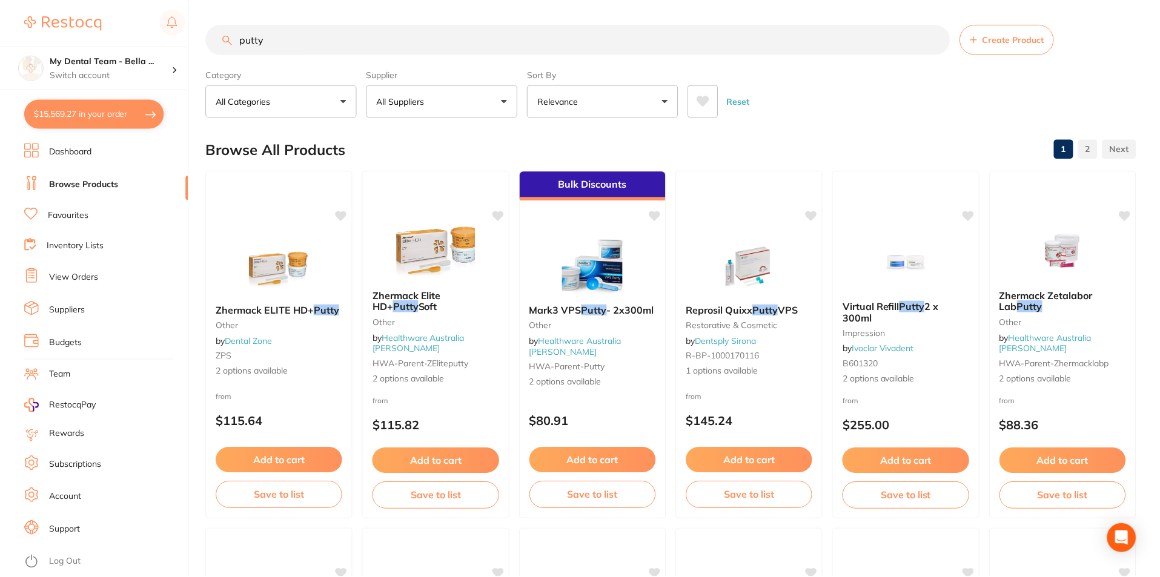
scroll to position [969, 0]
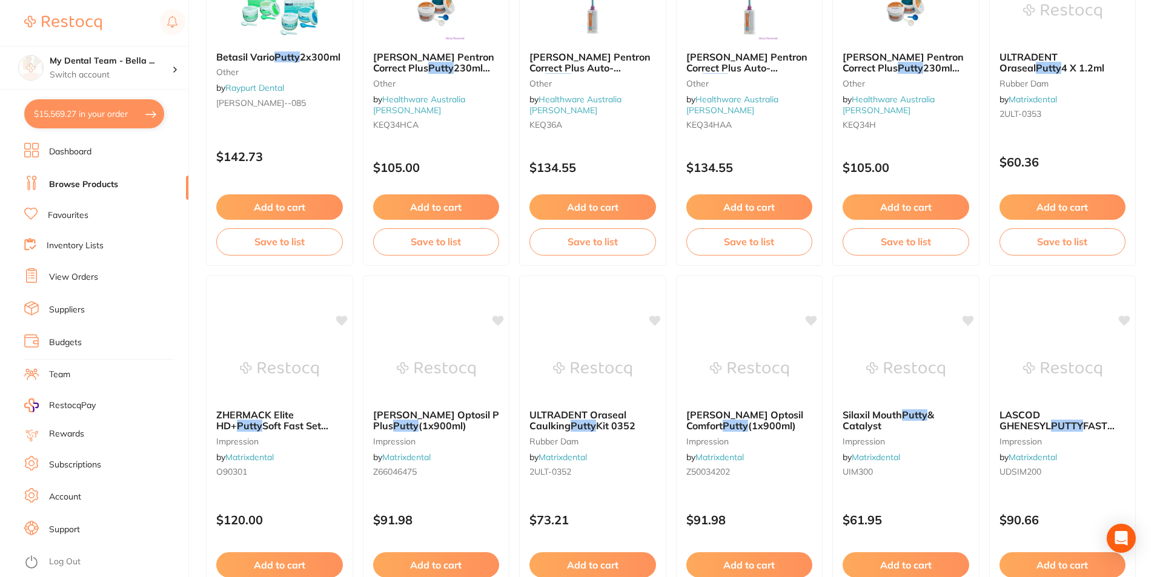
click at [136, 322] on ul "Dashboard Browse Products Favourites Inventory Lists View Orders Suppliers Budg…" at bounding box center [106, 360] width 164 height 434
click at [79, 564] on link "Log Out" at bounding box center [64, 562] width 31 height 12
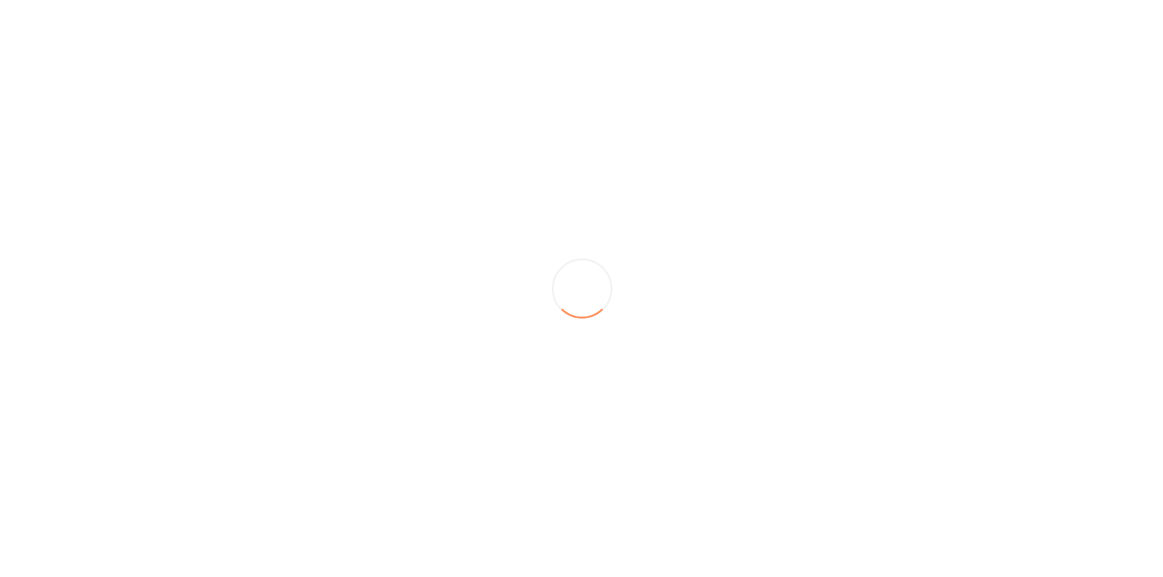
scroll to position [0, 0]
